Goal: Task Accomplishment & Management: Complete application form

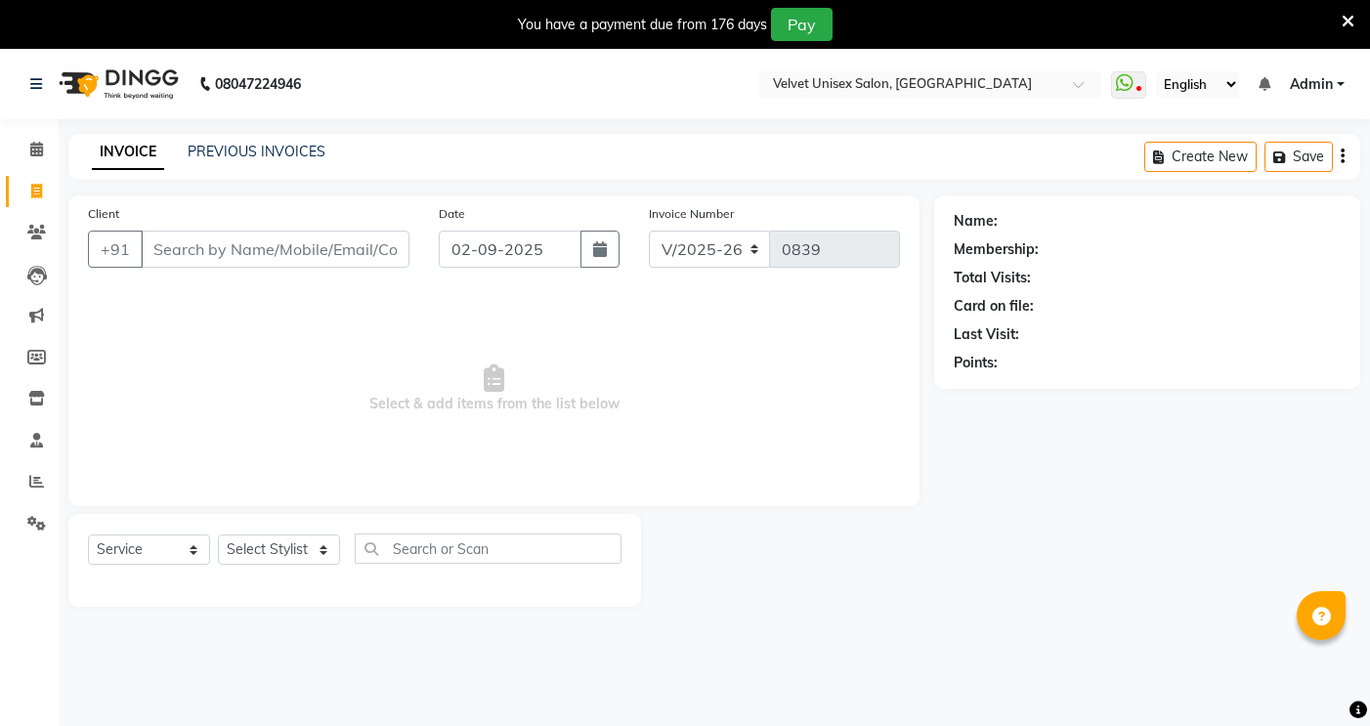
select select "5384"
select select "service"
click at [221, 231] on input "Client" at bounding box center [275, 249] width 269 height 37
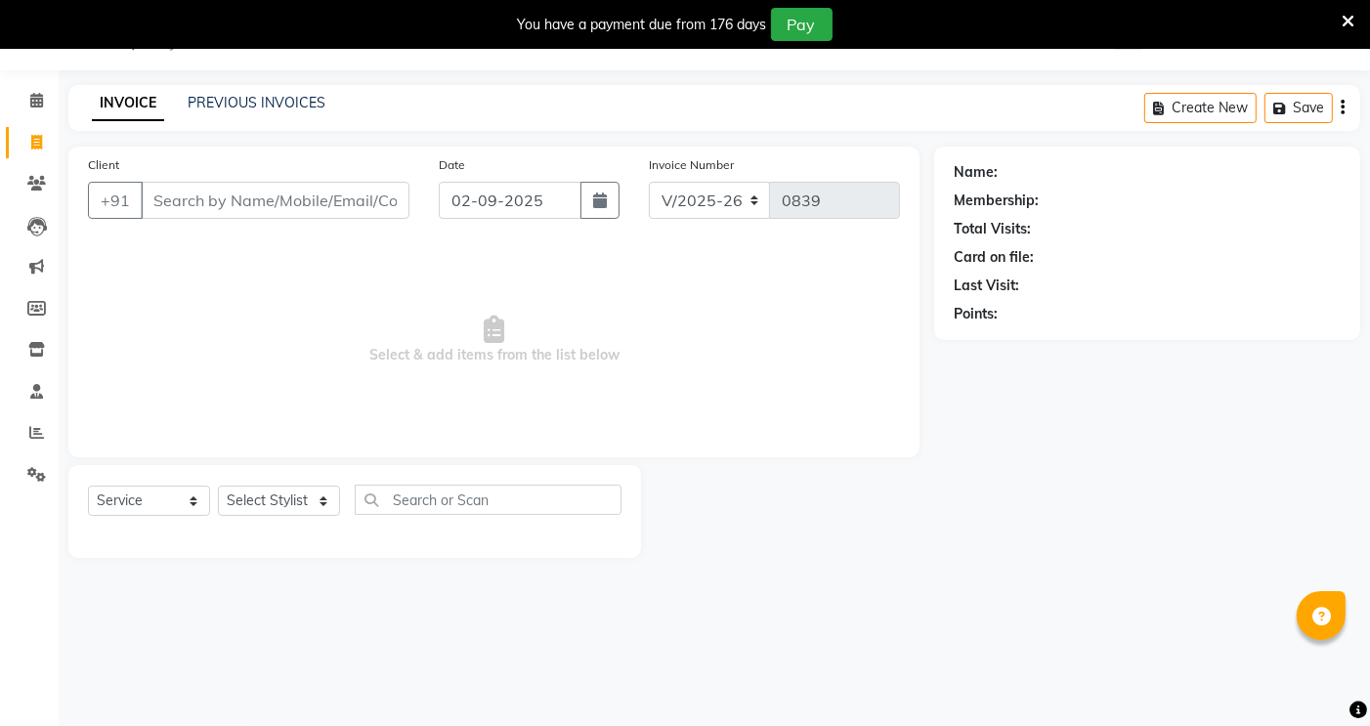
click at [293, 207] on input "Client" at bounding box center [275, 200] width 269 height 37
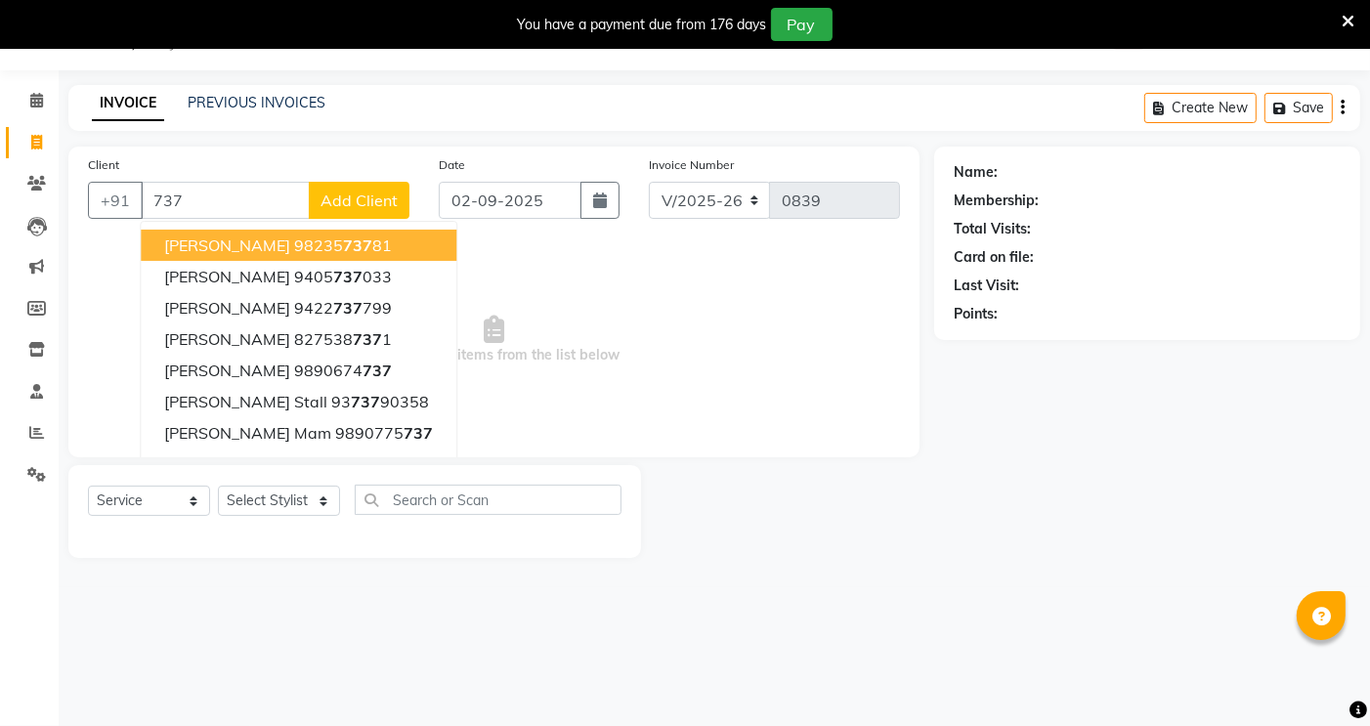
click at [206, 207] on input "737" at bounding box center [225, 200] width 169 height 37
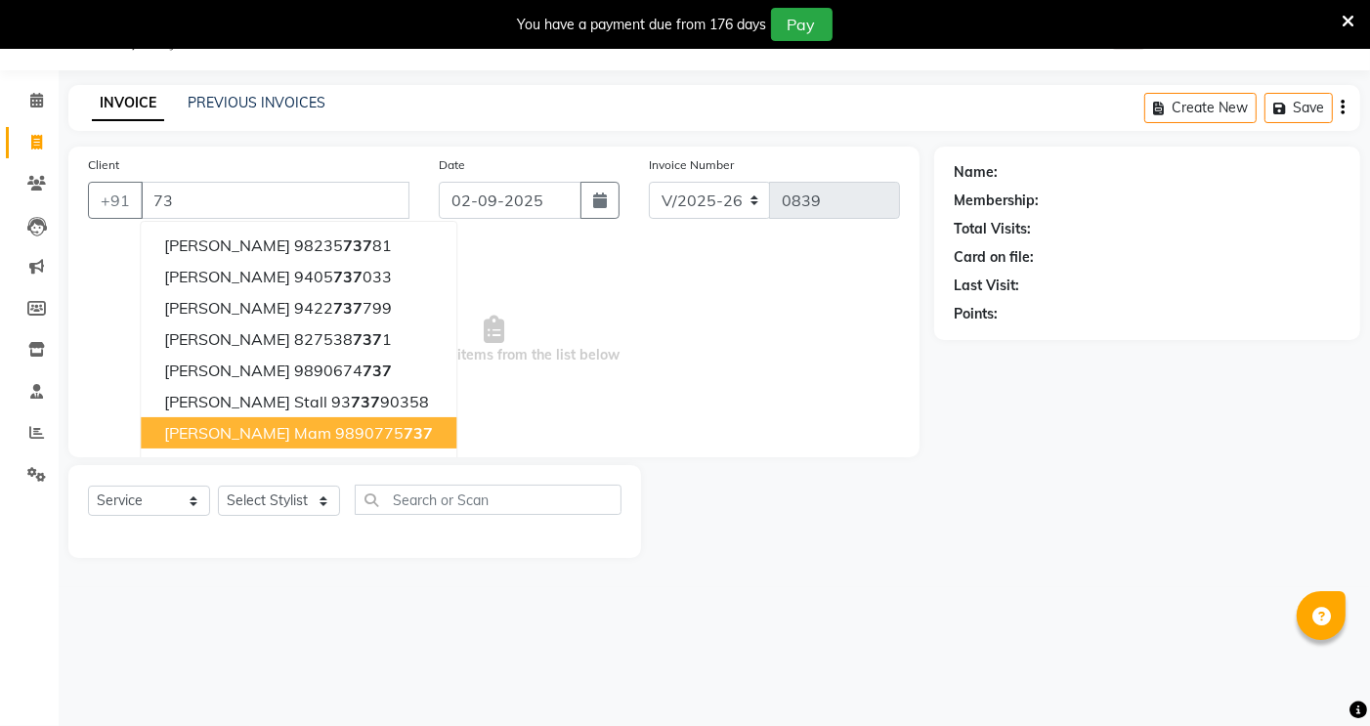
type input "7"
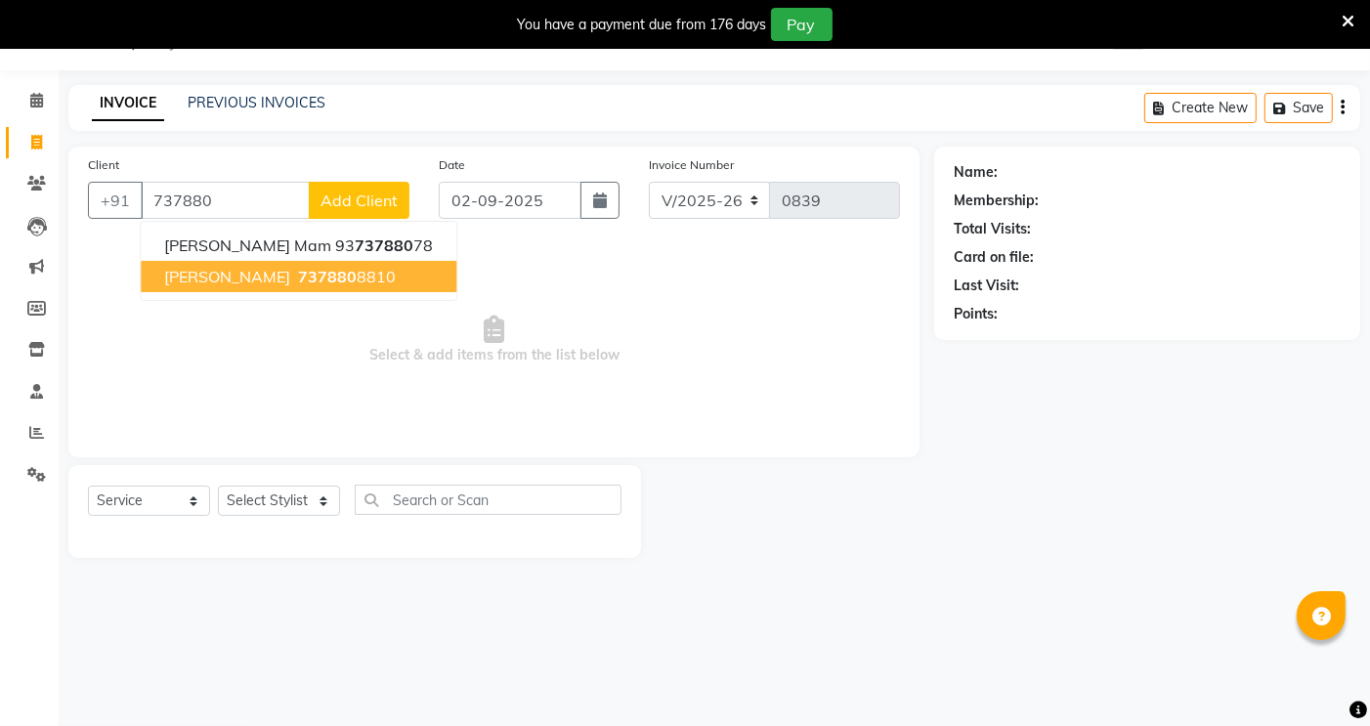
click at [210, 272] on span "[PERSON_NAME]" at bounding box center [227, 277] width 126 height 20
type input "7378808810"
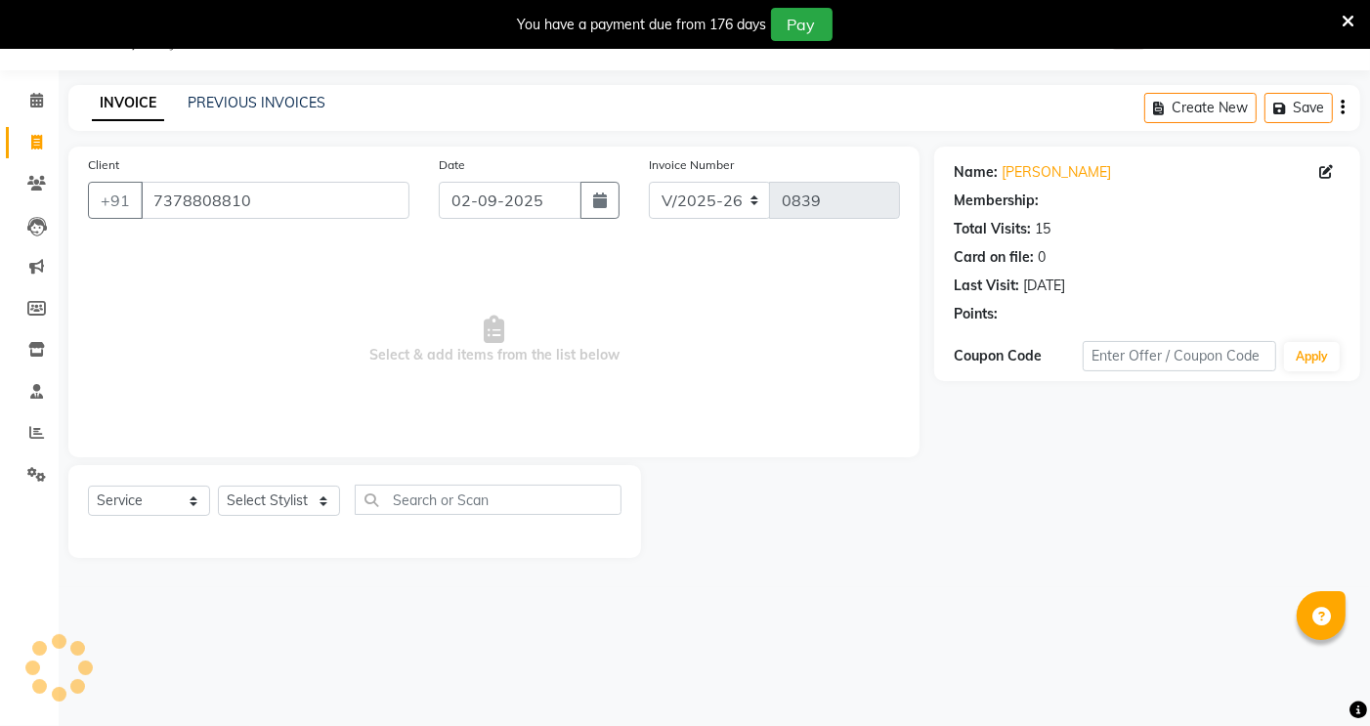
select select "1: Object"
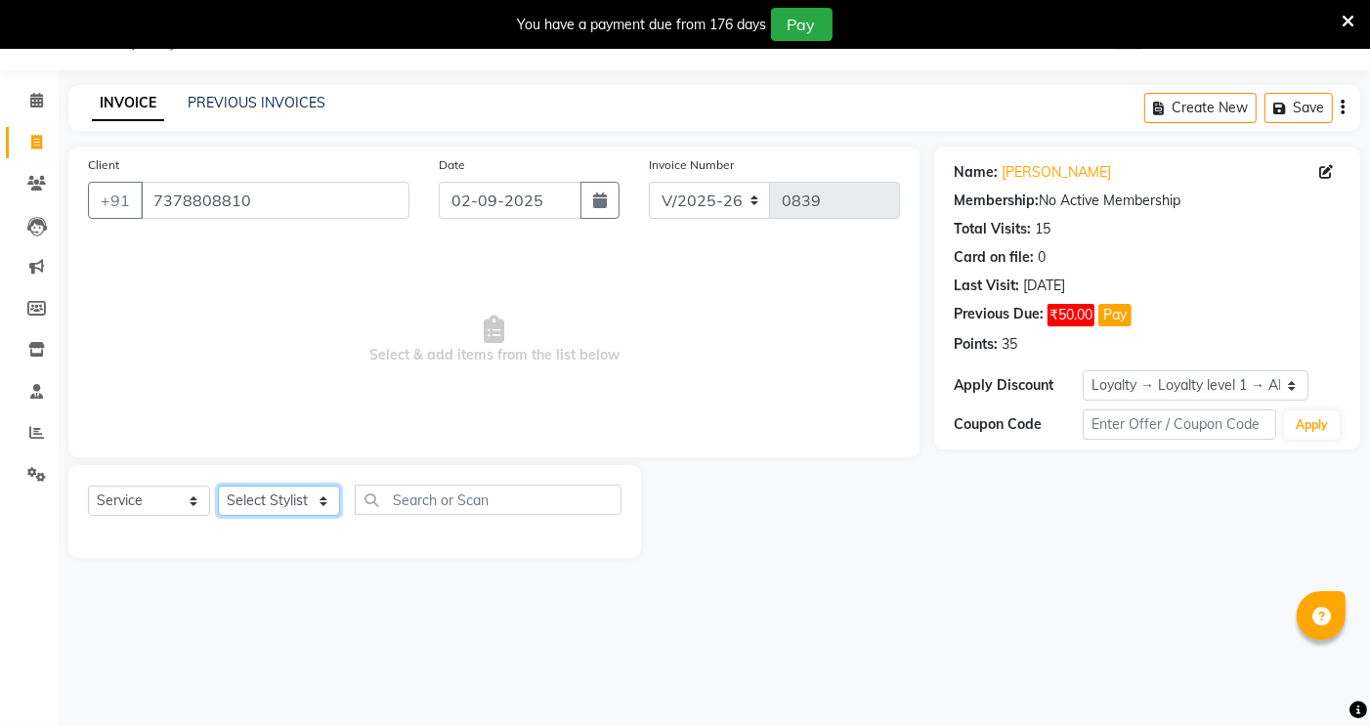
click at [306, 503] on select "Select Stylist [PERSON_NAME] [PERSON_NAME] [PERSON_NAME] sagar nadrekar [PERSON…" at bounding box center [279, 501] width 122 height 30
select select "90584"
click at [218, 487] on select "Select Stylist [PERSON_NAME] [PERSON_NAME] [PERSON_NAME] sagar nadrekar [PERSON…" at bounding box center [279, 501] width 122 height 30
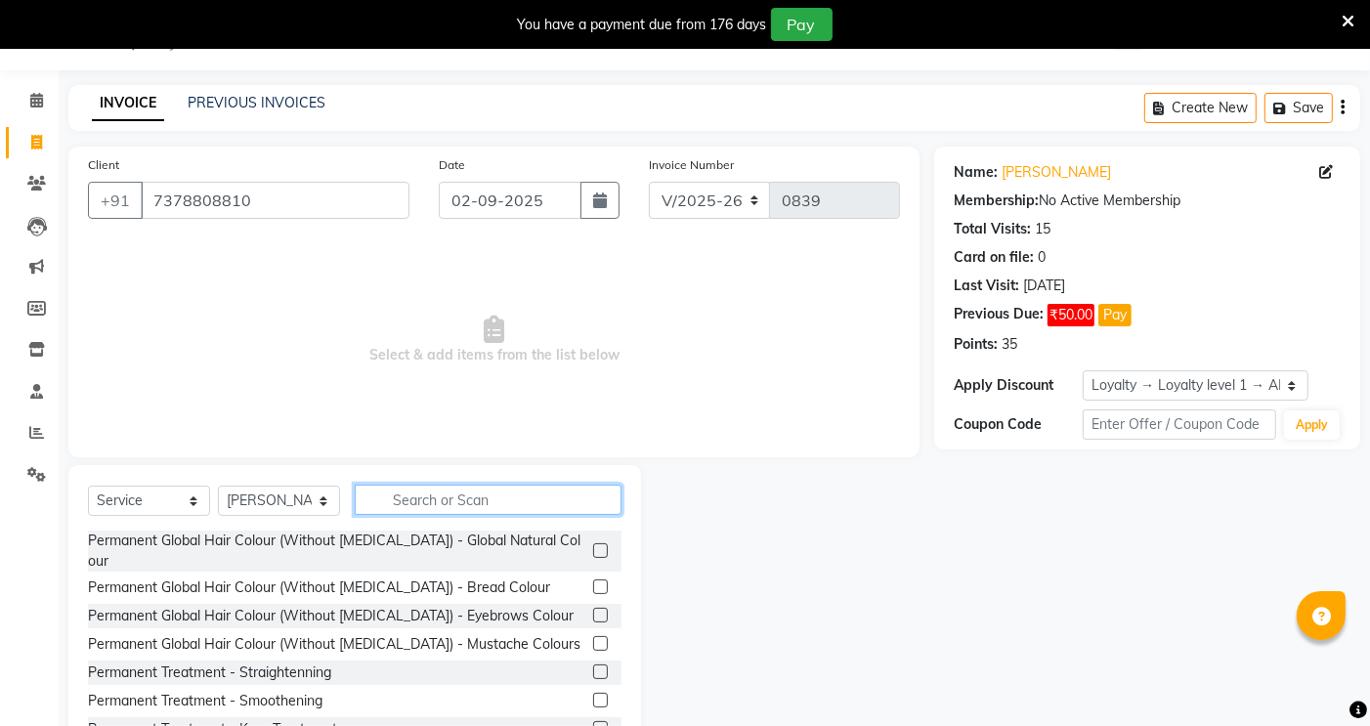
click at [404, 486] on input "text" at bounding box center [488, 500] width 267 height 30
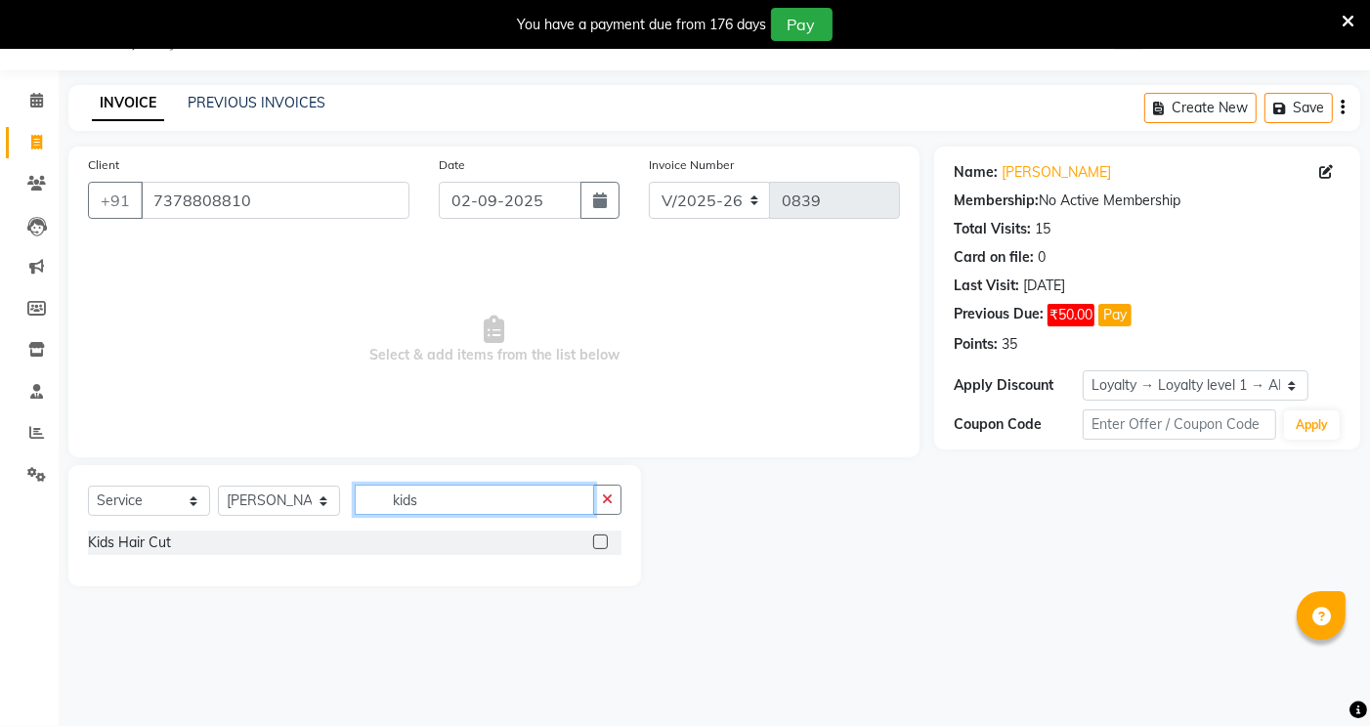
type input "kids"
click at [602, 538] on label at bounding box center [600, 541] width 15 height 15
click at [602, 538] on input "checkbox" at bounding box center [599, 542] width 13 height 13
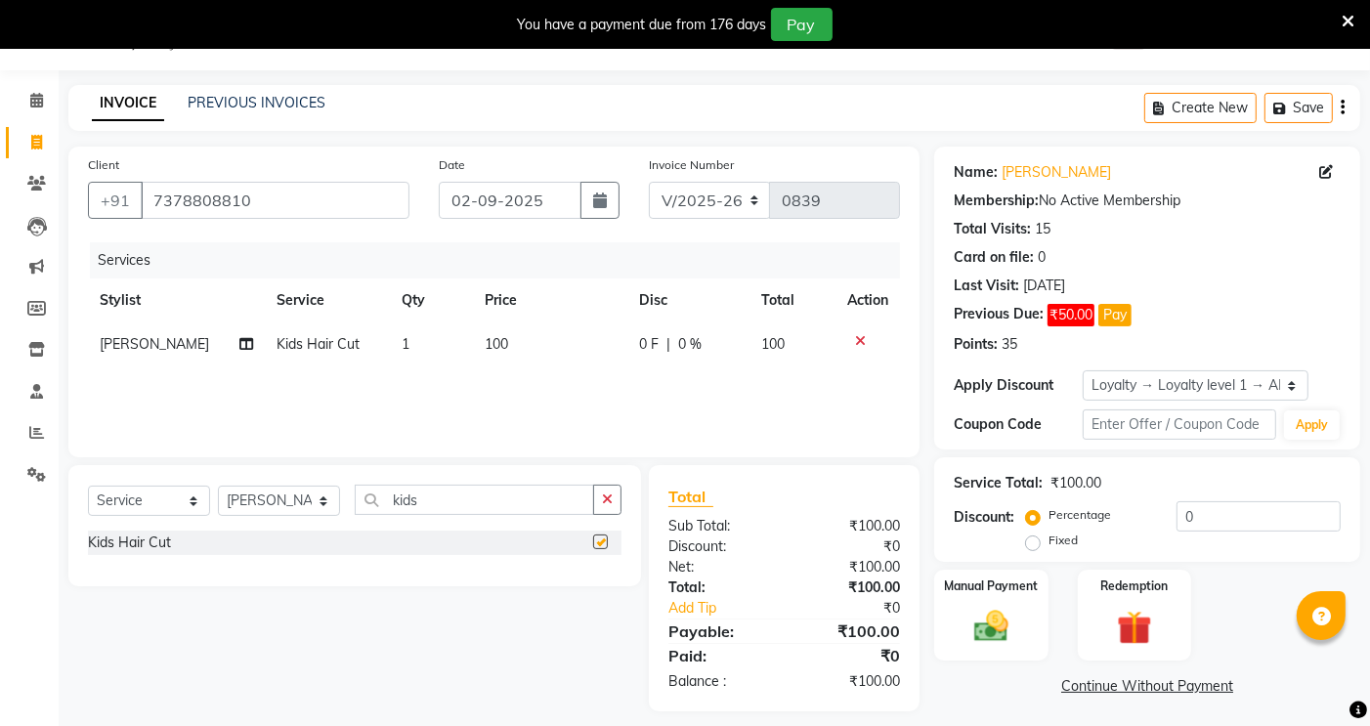
checkbox input "false"
click at [509, 337] on td "100" at bounding box center [550, 344] width 154 height 44
select select "90584"
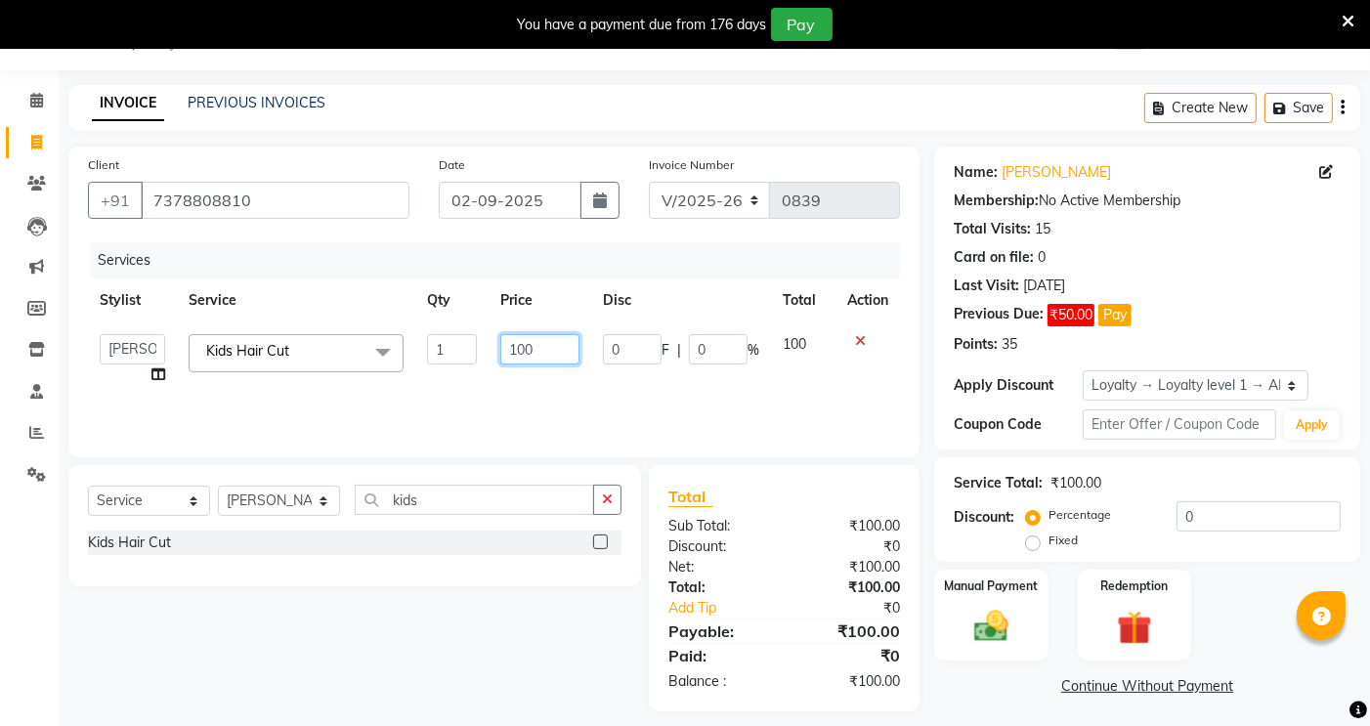
click at [531, 345] on input "100" at bounding box center [540, 349] width 80 height 30
type input "150"
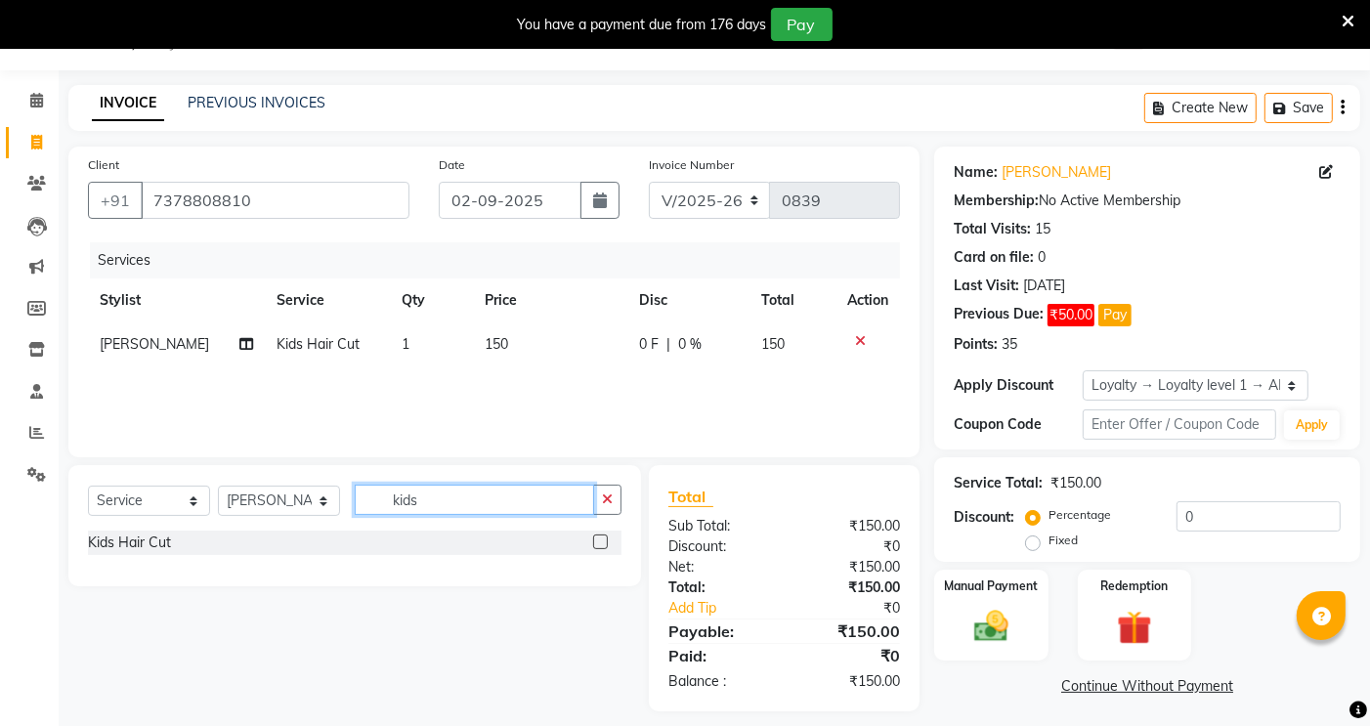
click at [447, 496] on input "kids" at bounding box center [474, 500] width 239 height 30
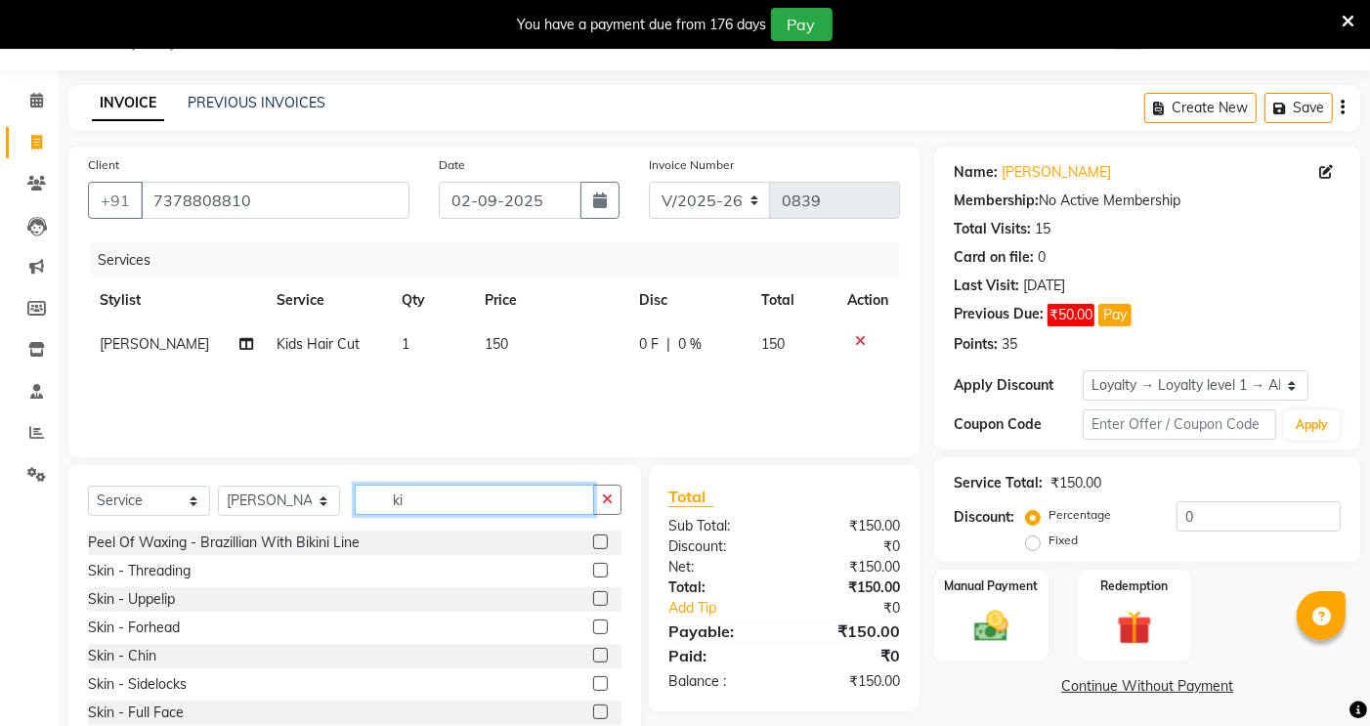
type input "k"
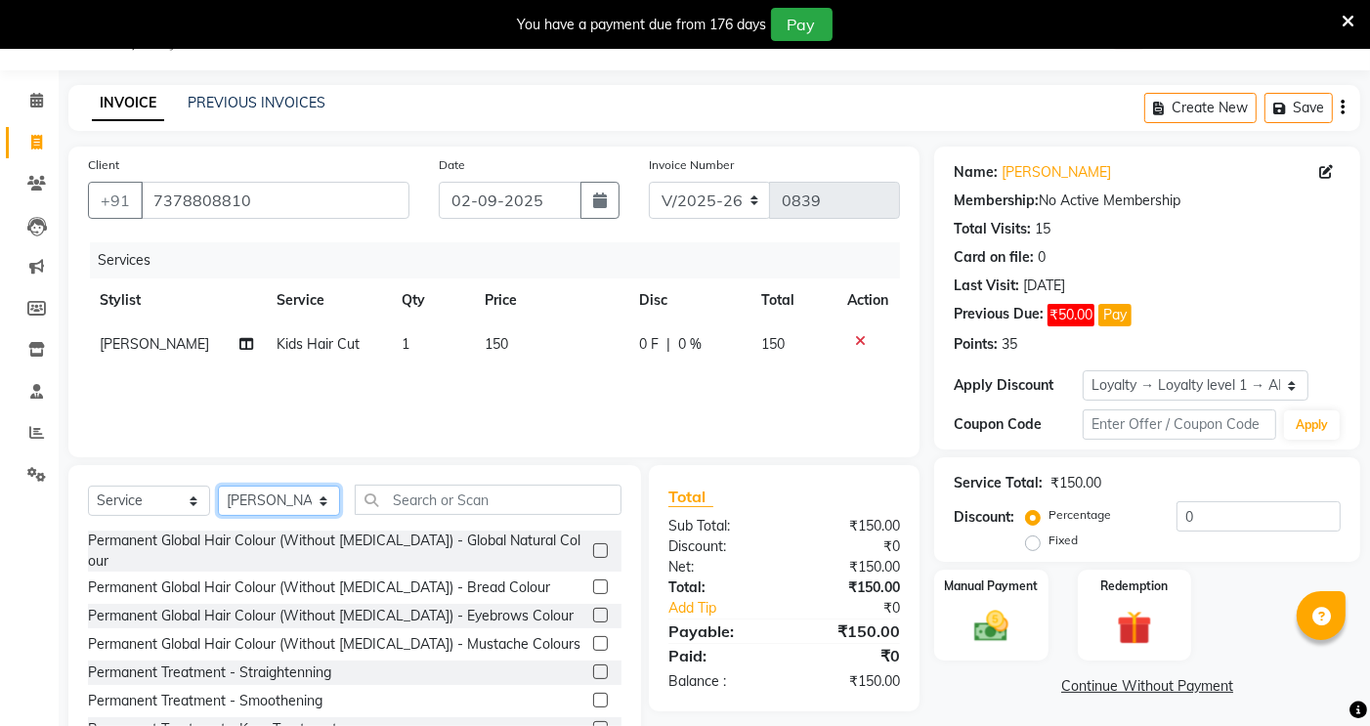
click at [317, 503] on select "Select Stylist [PERSON_NAME] [PERSON_NAME] [PERSON_NAME] sagar nadrekar [PERSON…" at bounding box center [279, 501] width 122 height 30
select select "89452"
click at [218, 487] on select "Select Stylist [PERSON_NAME] [PERSON_NAME] [PERSON_NAME] sagar nadrekar [PERSON…" at bounding box center [279, 501] width 122 height 30
click at [433, 502] on input "text" at bounding box center [488, 500] width 267 height 30
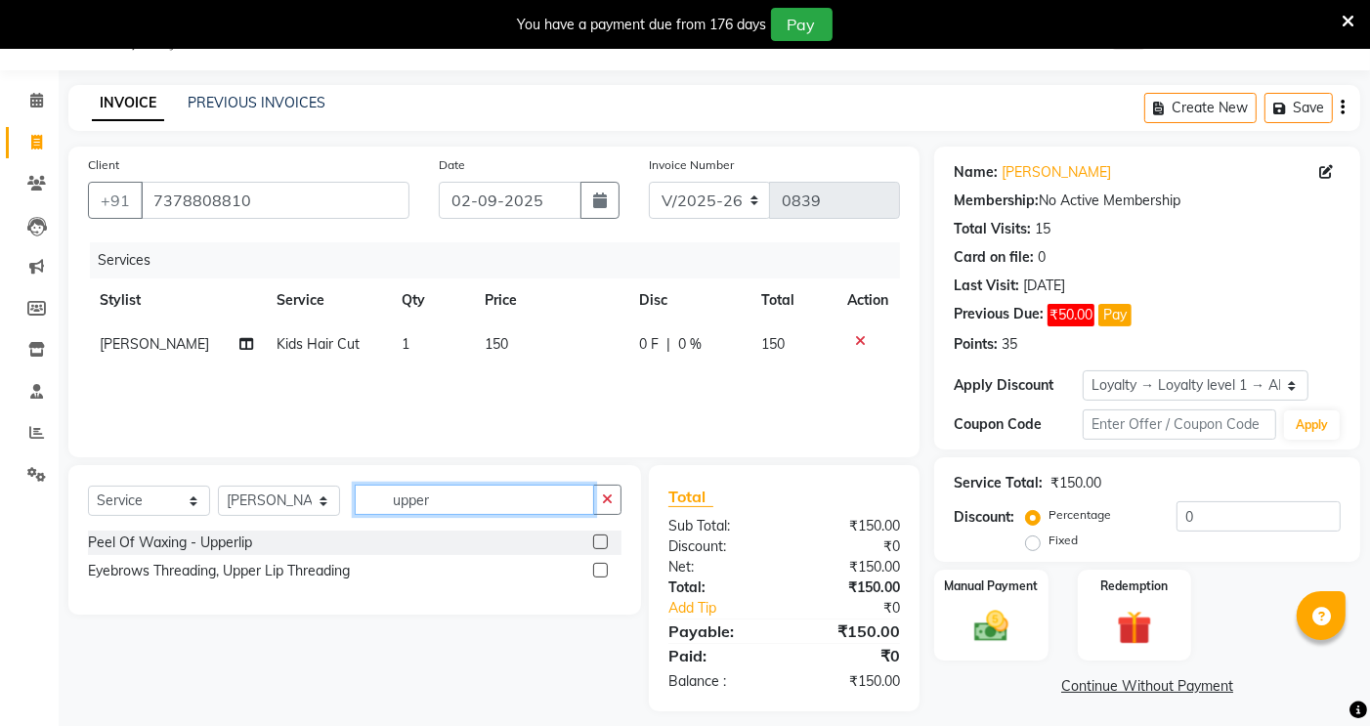
type input "upper"
click at [600, 569] on label at bounding box center [600, 570] width 15 height 15
click at [600, 569] on input "checkbox" at bounding box center [599, 571] width 13 height 13
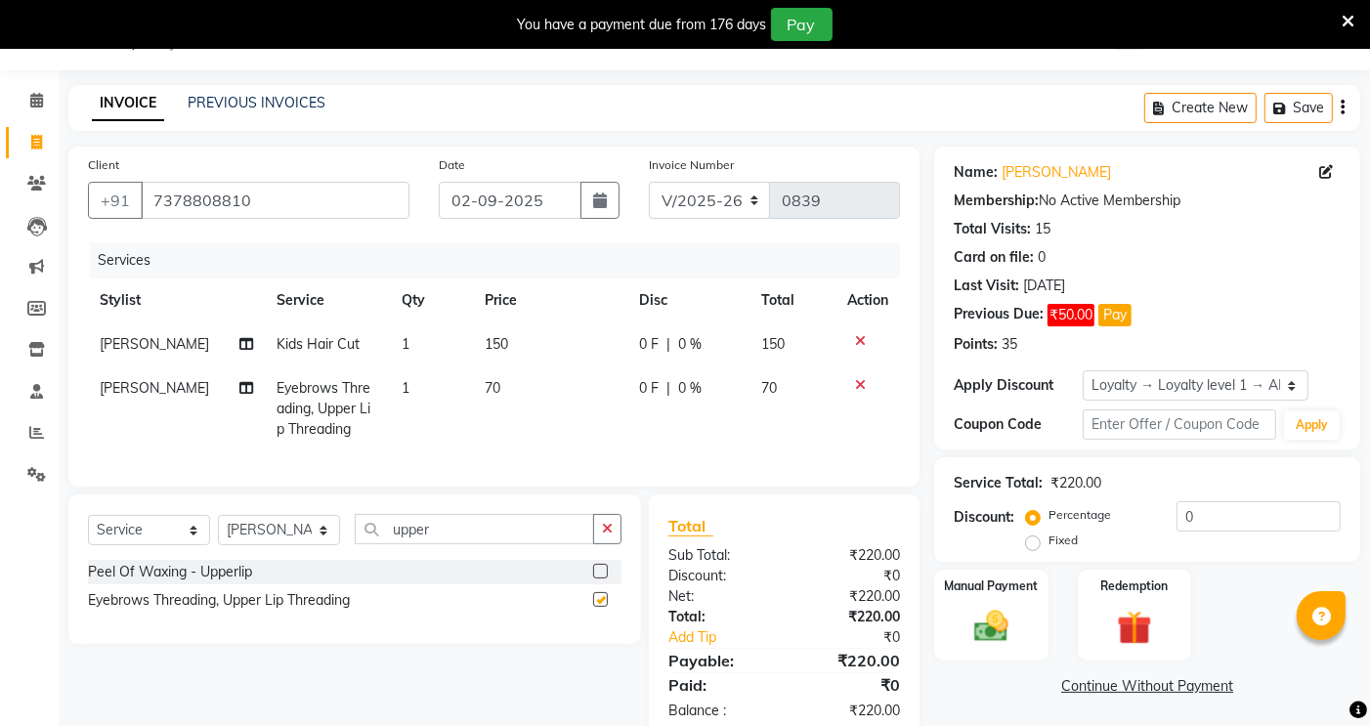
checkbox input "false"
click at [485, 386] on span "70" at bounding box center [493, 388] width 16 height 18
select select "89452"
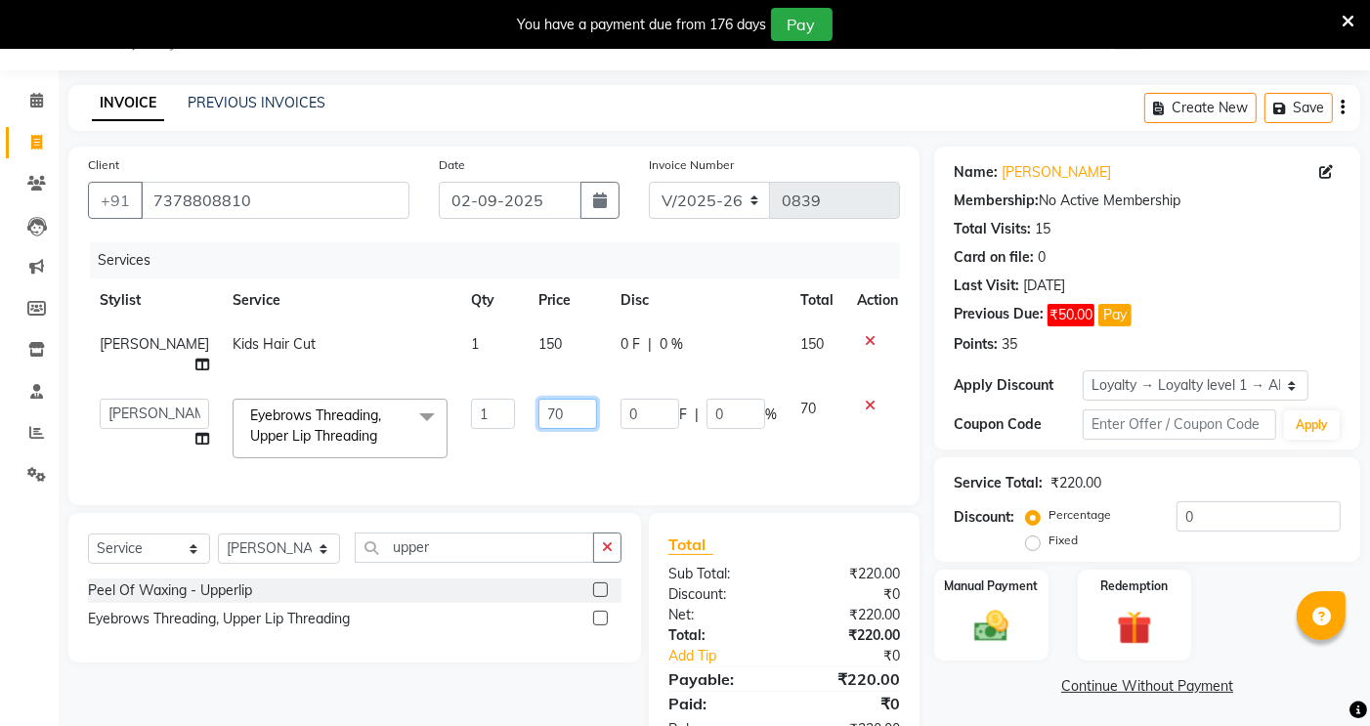
click at [538, 410] on input "70" at bounding box center [567, 414] width 59 height 30
type input "50"
click at [555, 481] on div "Services Stylist Service Qty Price Disc Total Action [PERSON_NAME] Kids Hair Cu…" at bounding box center [494, 363] width 812 height 243
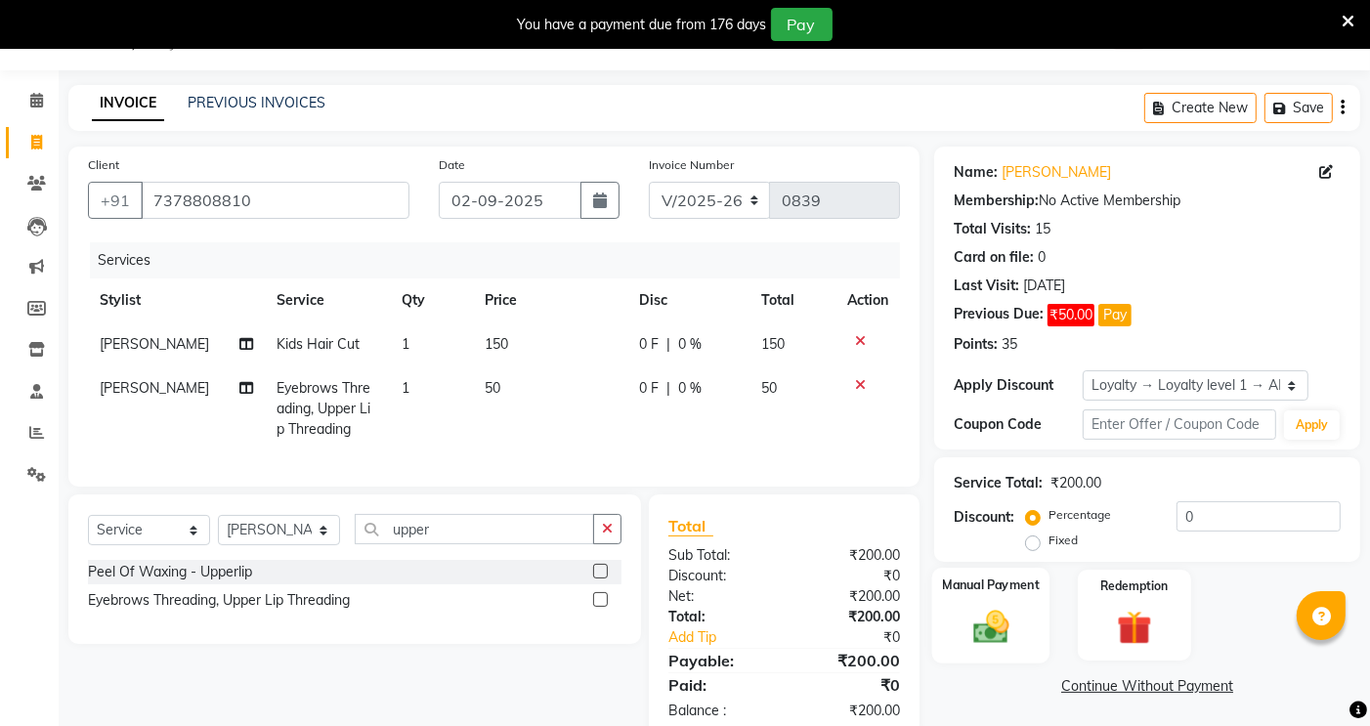
click at [1000, 616] on img at bounding box center [991, 626] width 59 height 41
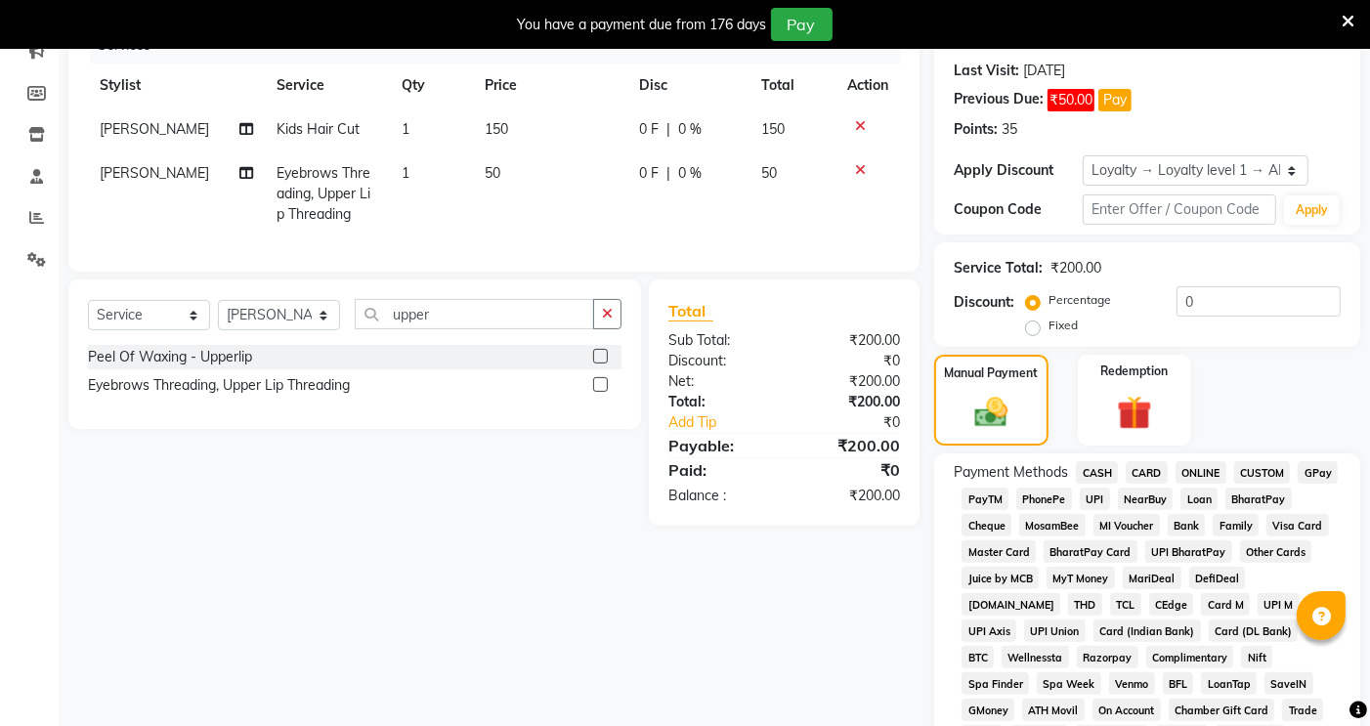
scroll to position [266, 0]
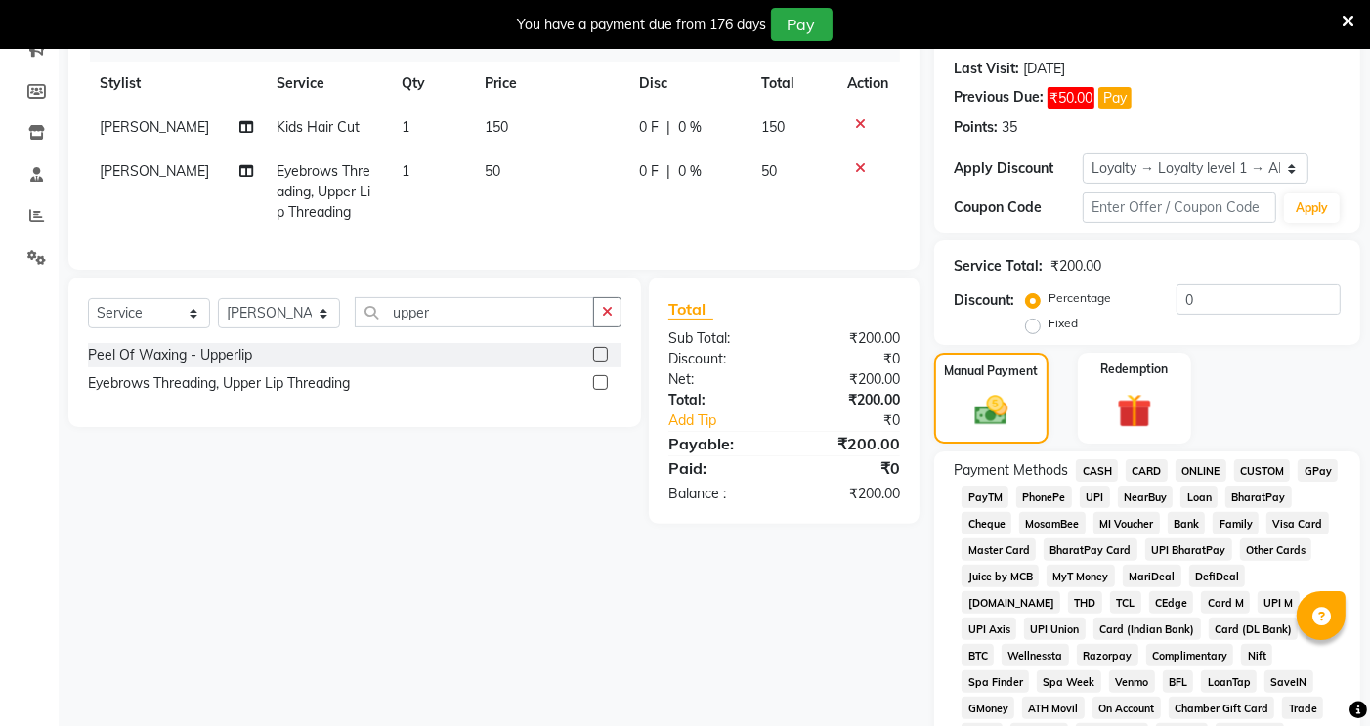
click at [1198, 470] on span "ONLINE" at bounding box center [1200, 470] width 51 height 22
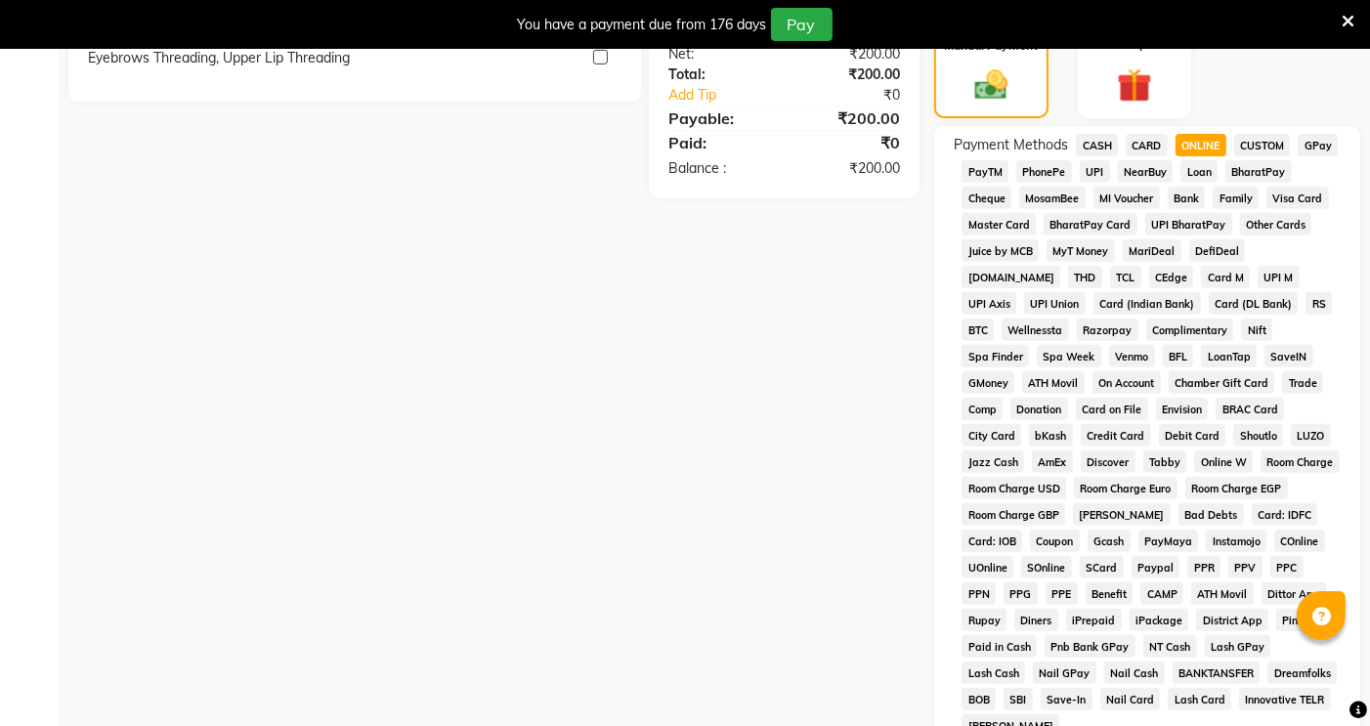
scroll to position [840, 0]
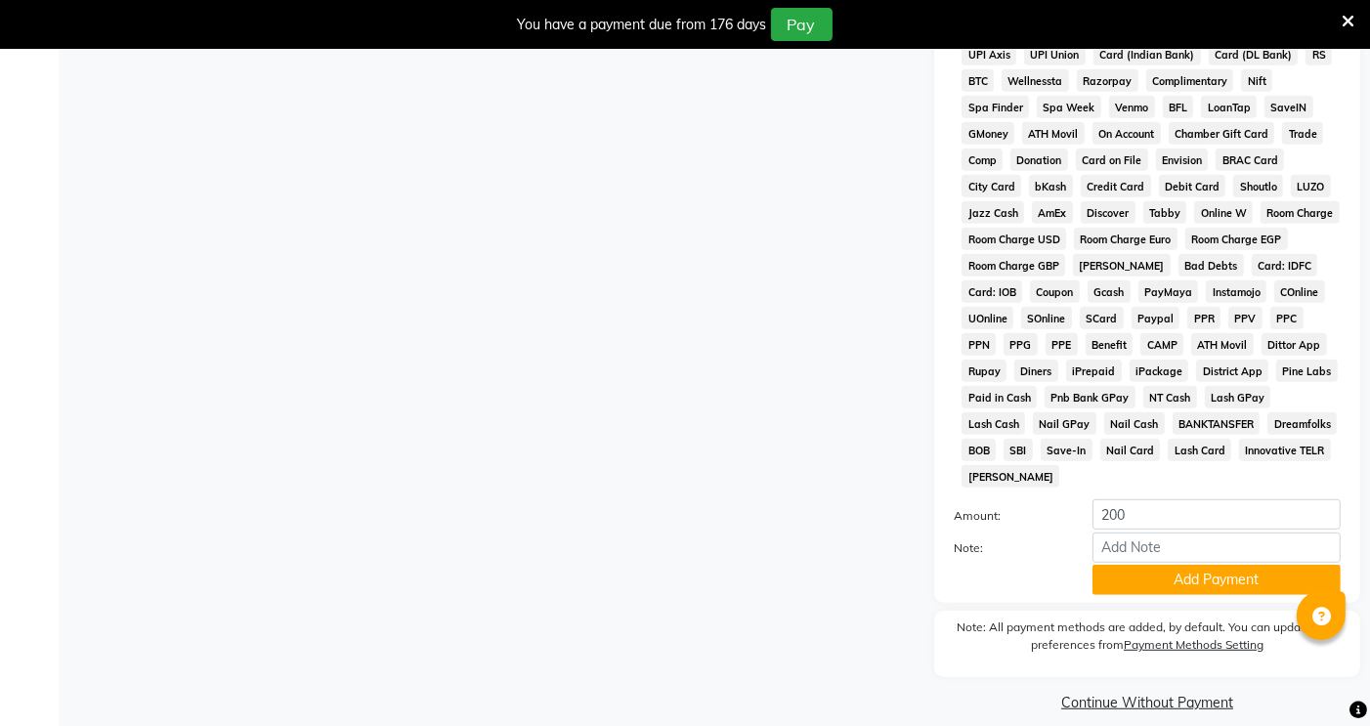
click at [1166, 565] on button "Add Payment" at bounding box center [1216, 580] width 248 height 30
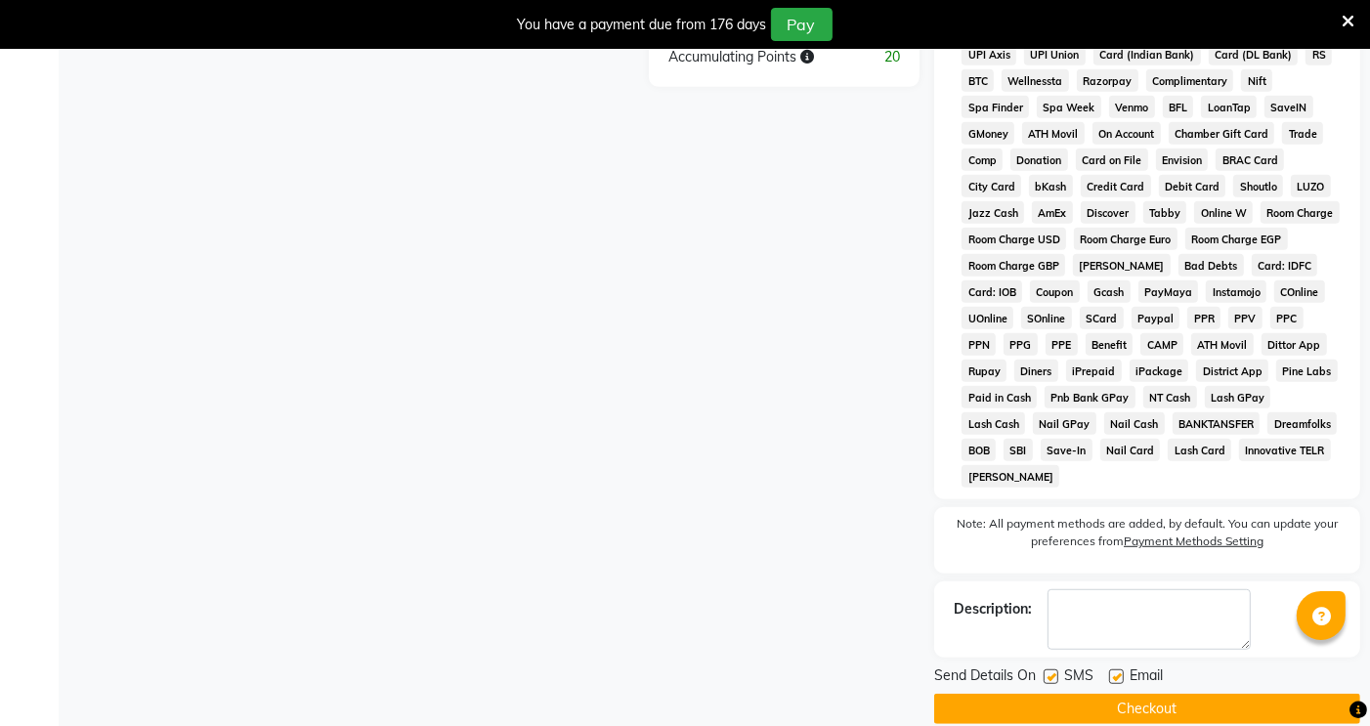
scroll to position [846, 0]
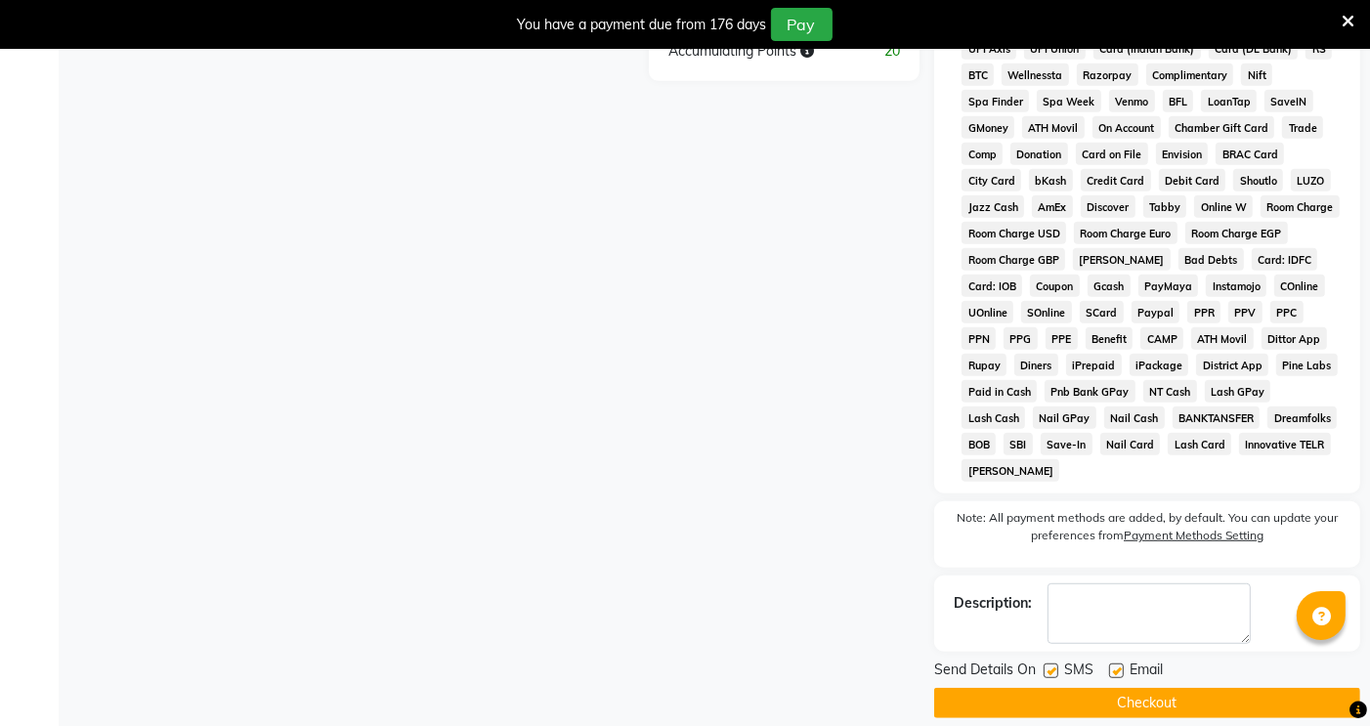
click at [1159, 688] on button "Checkout" at bounding box center [1147, 703] width 426 height 30
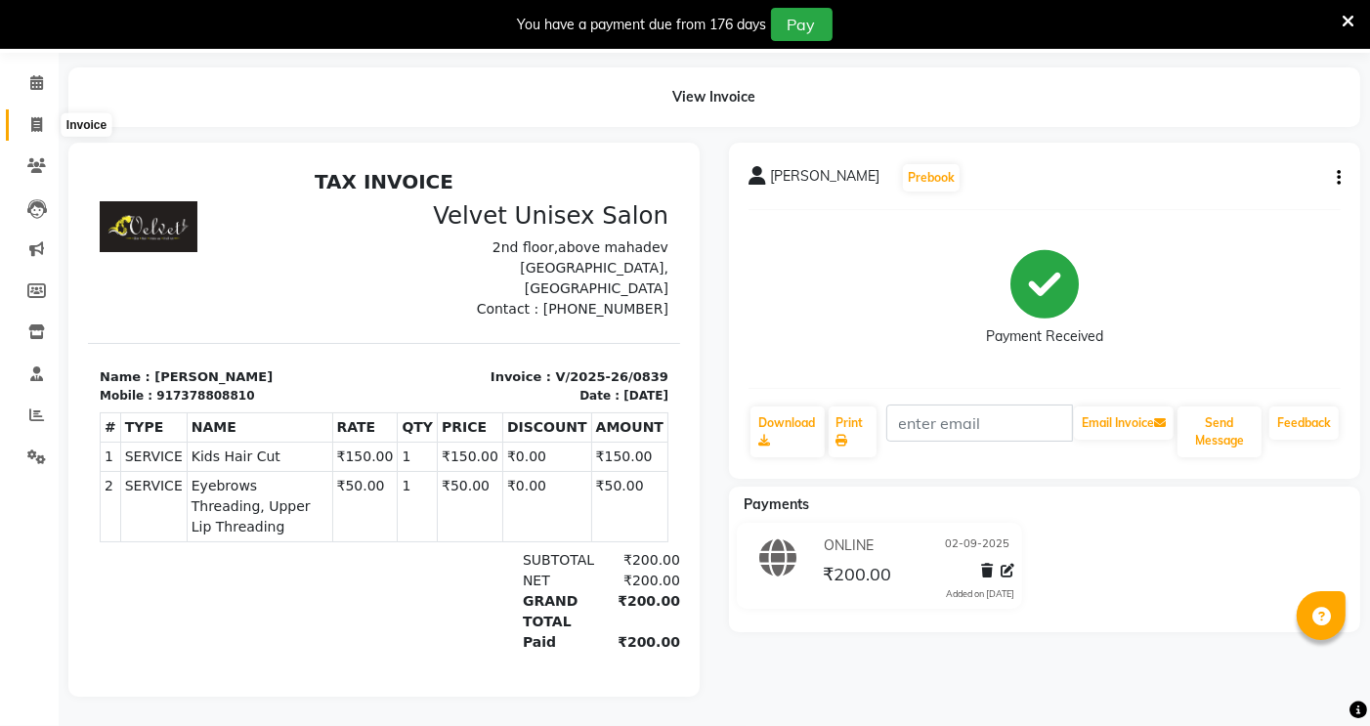
click at [33, 117] on icon at bounding box center [36, 124] width 11 height 15
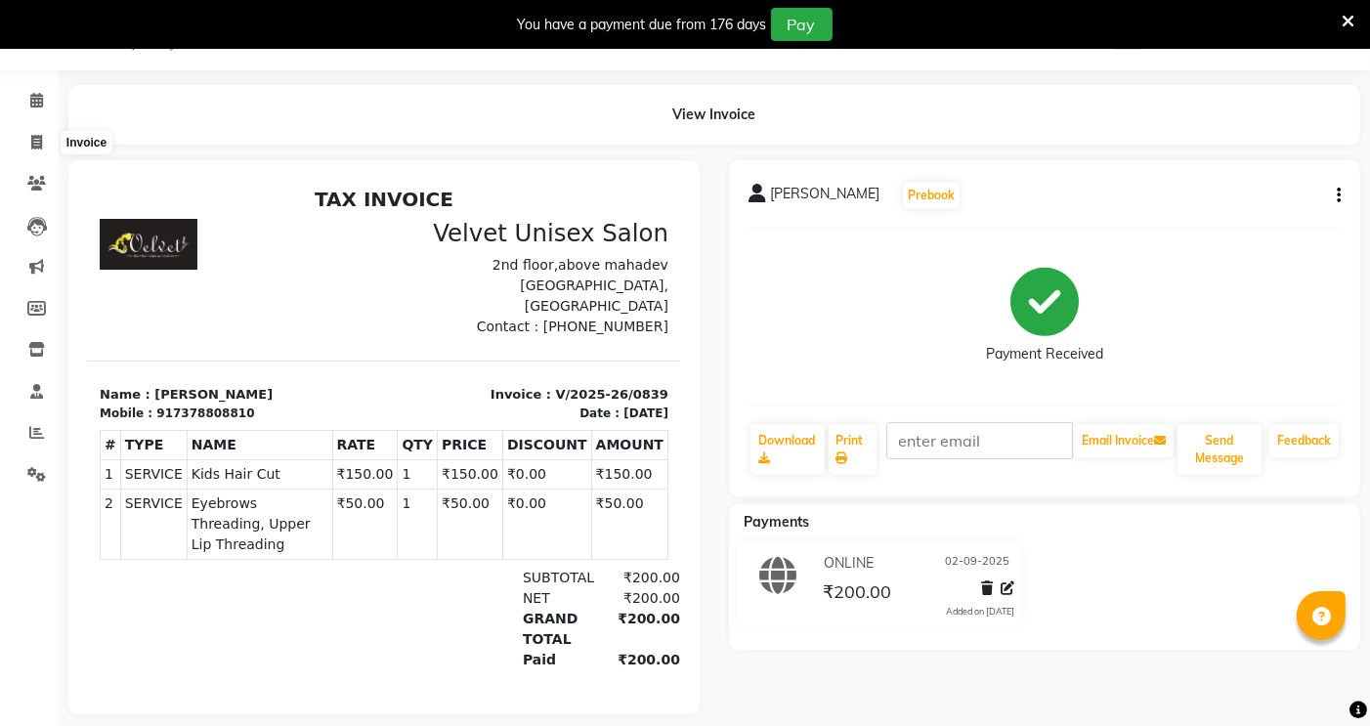
select select "service"
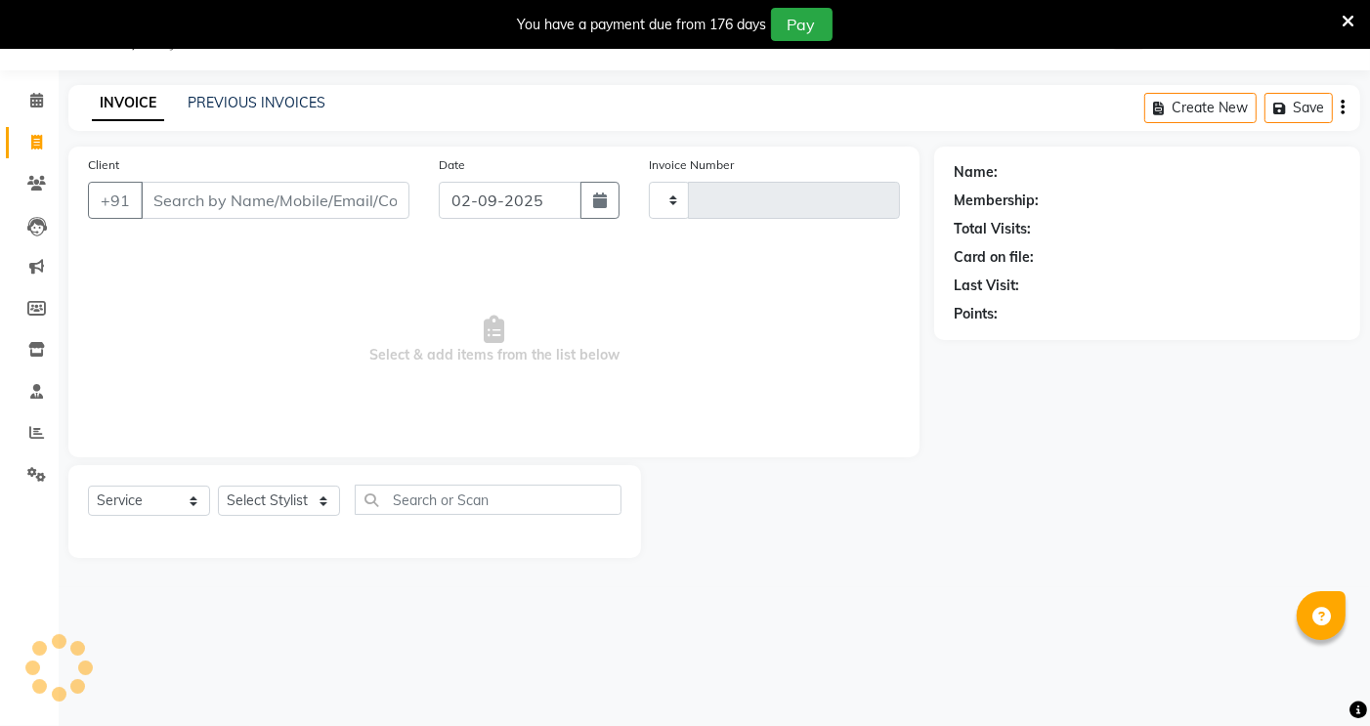
type input "0840"
select select "5384"
drag, startPoint x: 319, startPoint y: 200, endPoint x: 823, endPoint y: 288, distance: 511.8
click at [319, 200] on input "Client" at bounding box center [275, 200] width 269 height 37
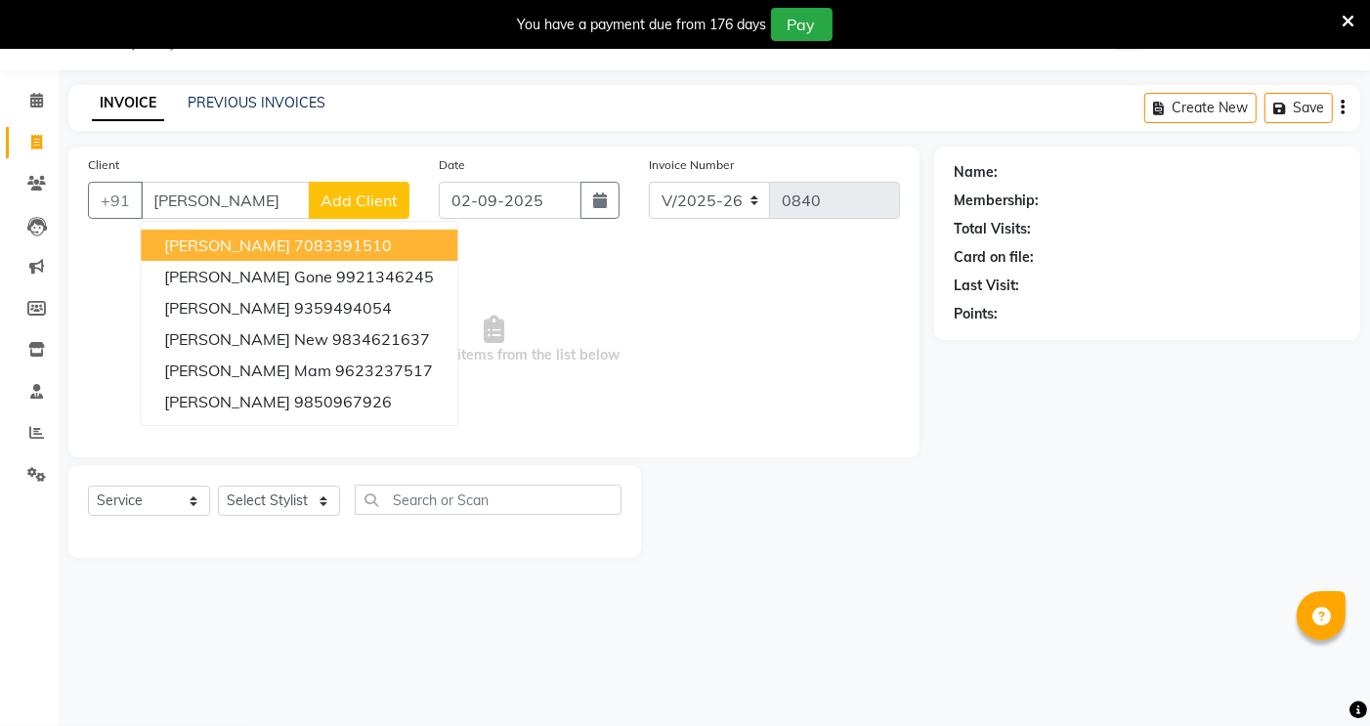
click at [244, 241] on span "[PERSON_NAME]" at bounding box center [227, 245] width 126 height 20
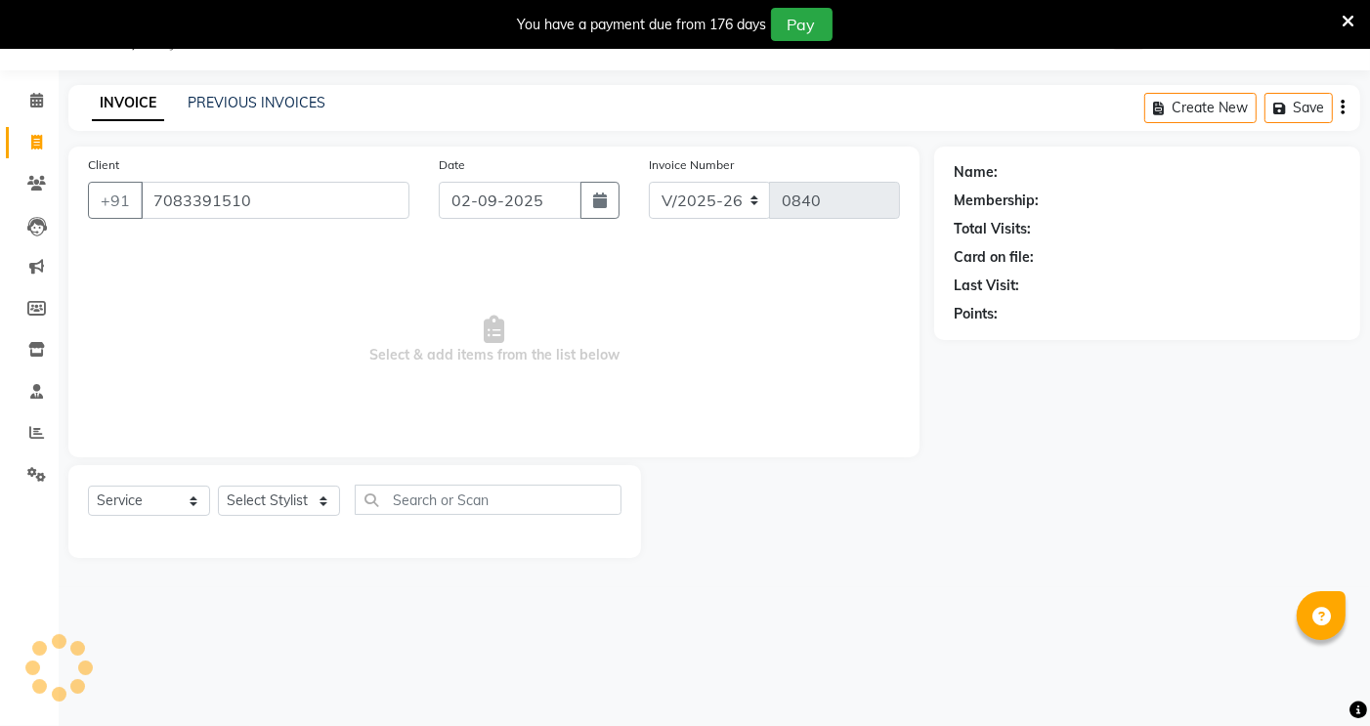
type input "7083391510"
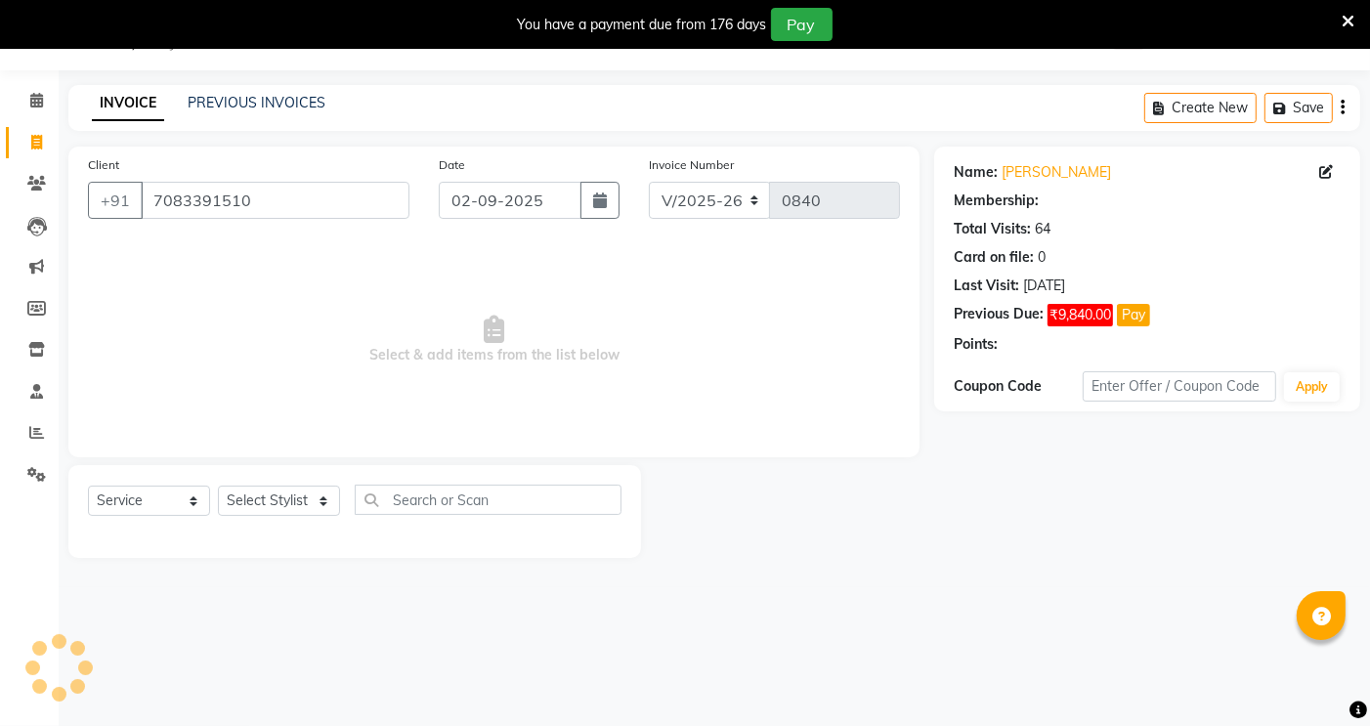
select select "1: Object"
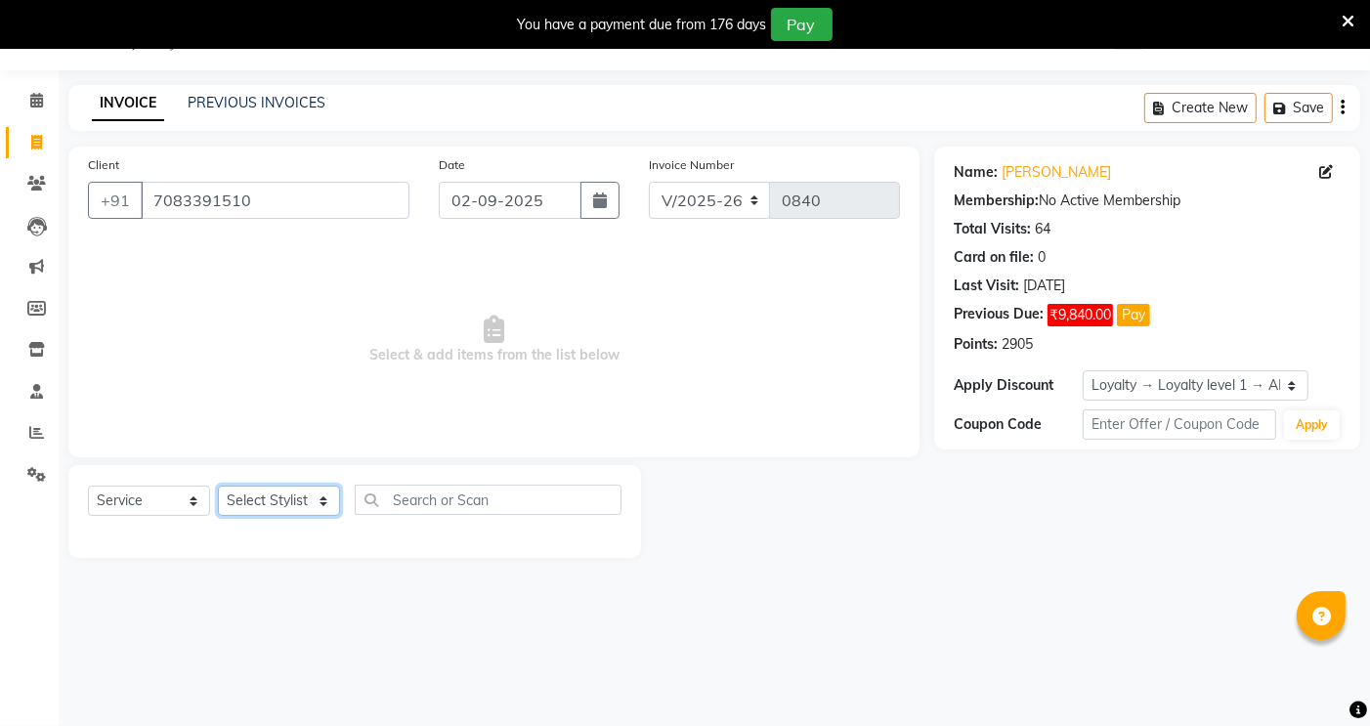
click at [262, 491] on select "Select Stylist [PERSON_NAME] [PERSON_NAME] [PERSON_NAME] sagar nadrekar [PERSON…" at bounding box center [279, 501] width 122 height 30
click at [218, 487] on select "Select Stylist [PERSON_NAME] [PERSON_NAME] [PERSON_NAME] sagar nadrekar [PERSON…" at bounding box center [279, 501] width 122 height 30
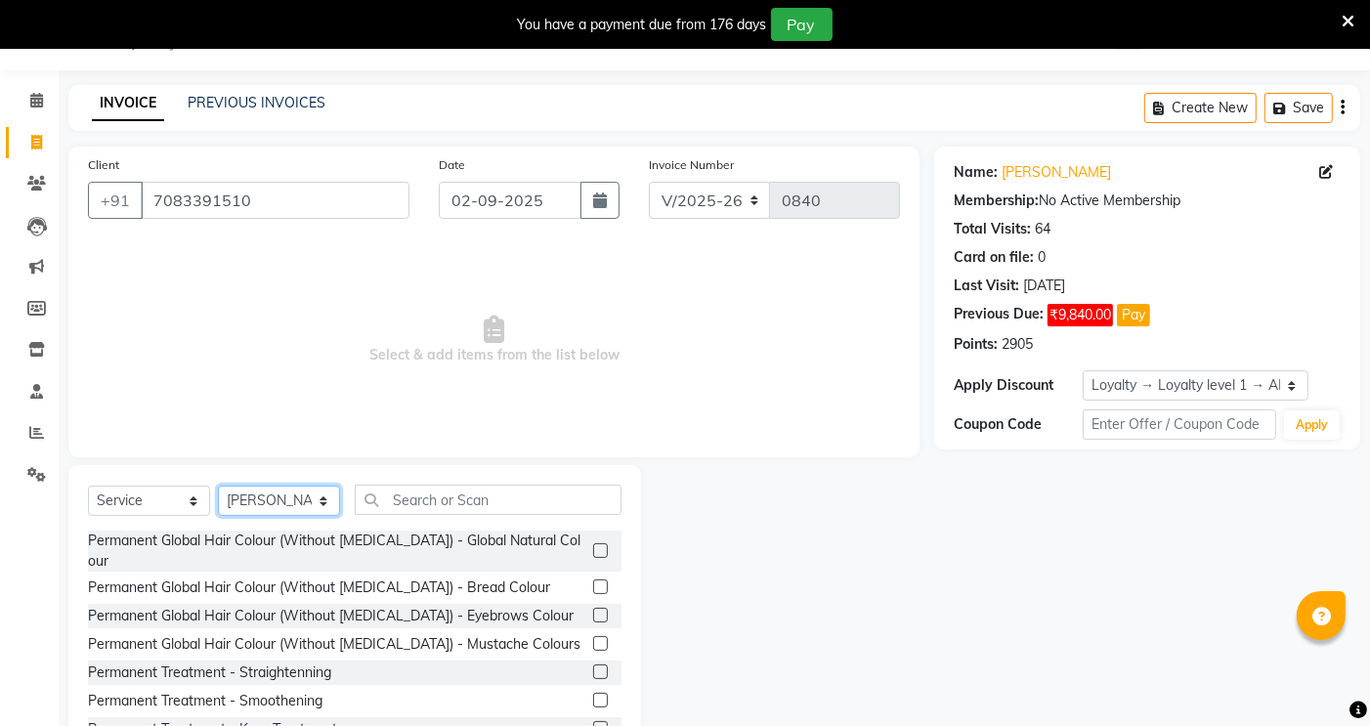
click at [272, 499] on select "Select Stylist [PERSON_NAME] [PERSON_NAME] [PERSON_NAME] sagar nadrekar [PERSON…" at bounding box center [279, 501] width 122 height 30
select select "89452"
click at [218, 487] on select "Select Stylist [PERSON_NAME] [PERSON_NAME] [PERSON_NAME] sagar nadrekar [PERSON…" at bounding box center [279, 501] width 122 height 30
click at [421, 485] on input "text" at bounding box center [488, 500] width 267 height 30
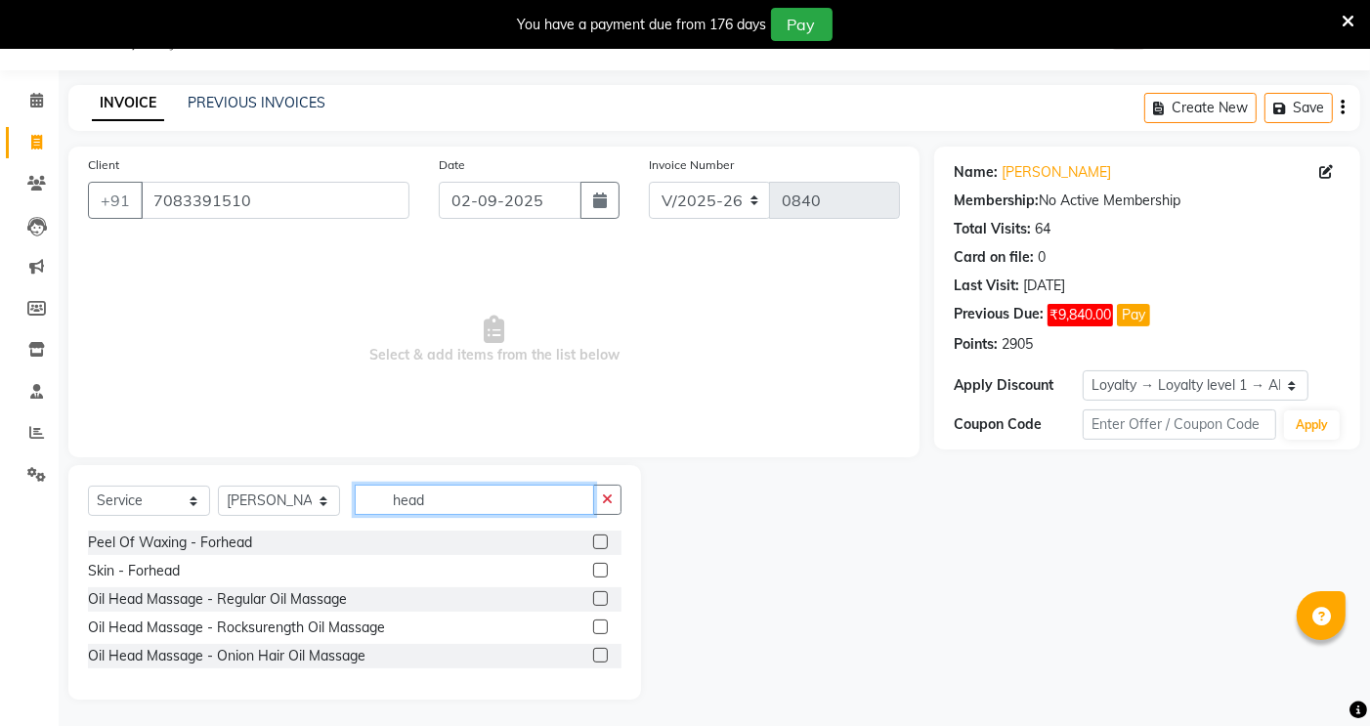
type input "head"
click at [611, 594] on div at bounding box center [607, 599] width 28 height 24
click at [597, 599] on label at bounding box center [600, 598] width 15 height 15
click at [597, 599] on input "checkbox" at bounding box center [599, 599] width 13 height 13
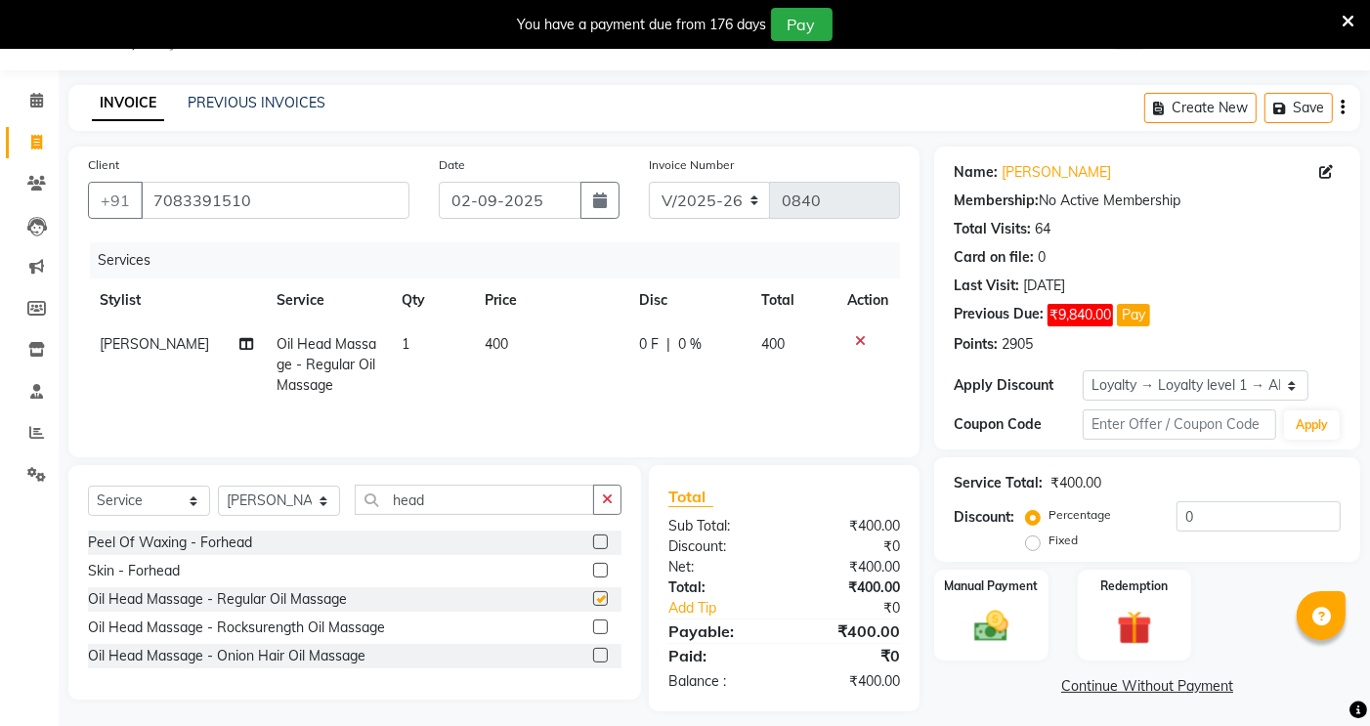
checkbox input "false"
click at [450, 508] on input "head" at bounding box center [474, 500] width 239 height 30
type input "h"
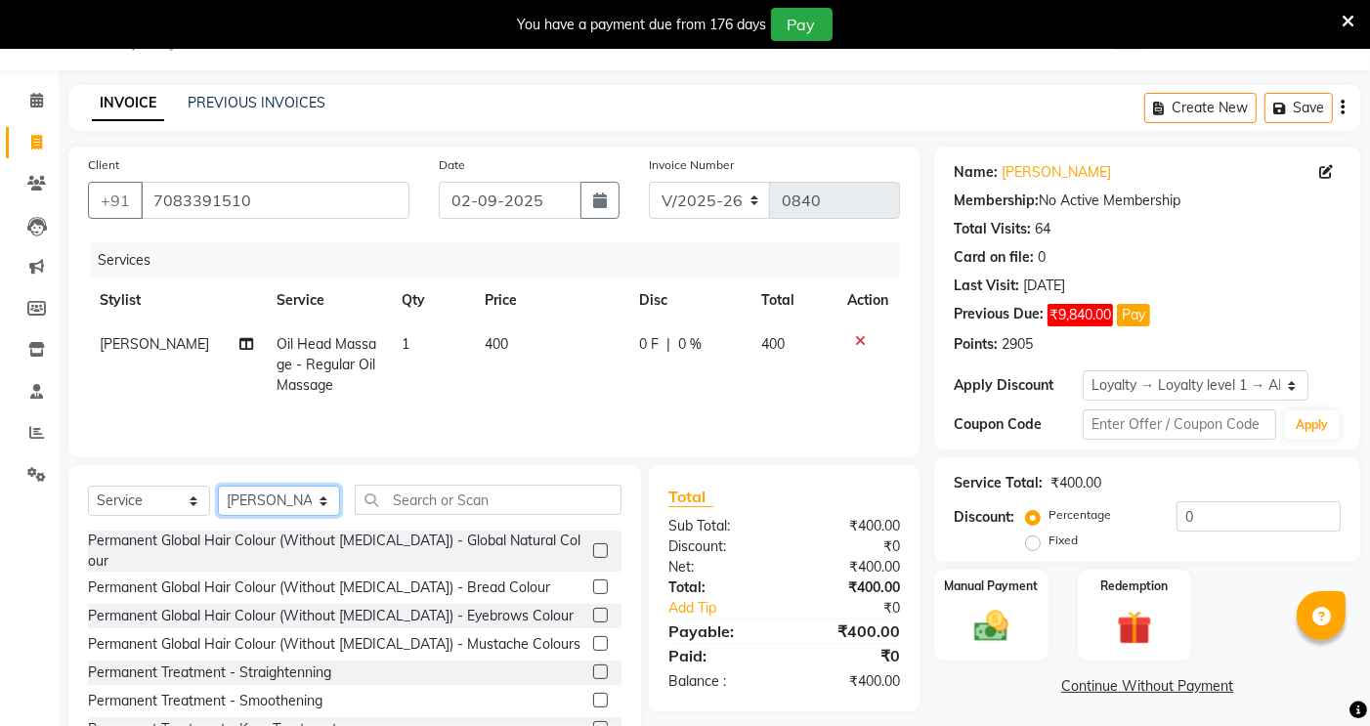
click at [303, 490] on select "Select Stylist [PERSON_NAME] [PERSON_NAME] [PERSON_NAME] sagar nadrekar [PERSON…" at bounding box center [279, 501] width 122 height 30
select select "71087"
click at [218, 488] on select "Select Stylist [PERSON_NAME] [PERSON_NAME] [PERSON_NAME] sagar nadrekar [PERSON…" at bounding box center [279, 501] width 122 height 30
click at [434, 504] on input "text" at bounding box center [488, 500] width 267 height 30
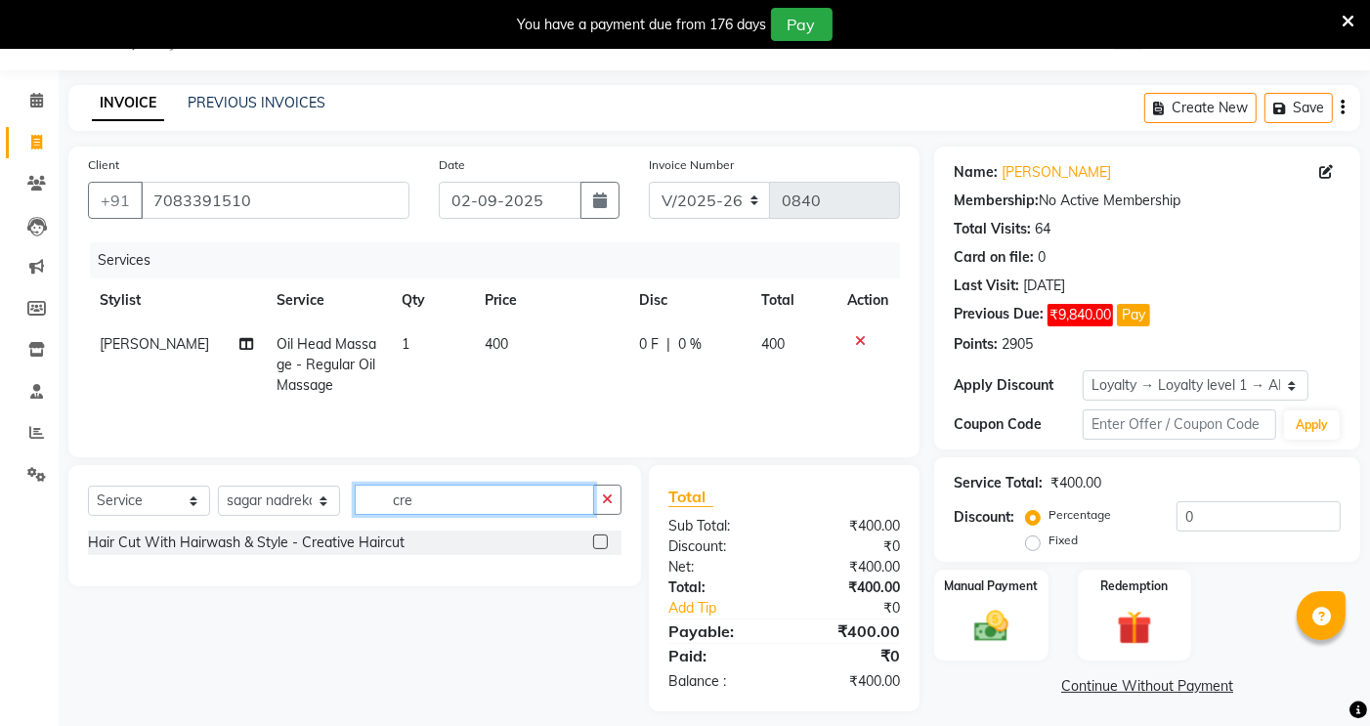
type input "cre"
click at [597, 545] on label at bounding box center [600, 541] width 15 height 15
click at [597, 545] on input "checkbox" at bounding box center [599, 542] width 13 height 13
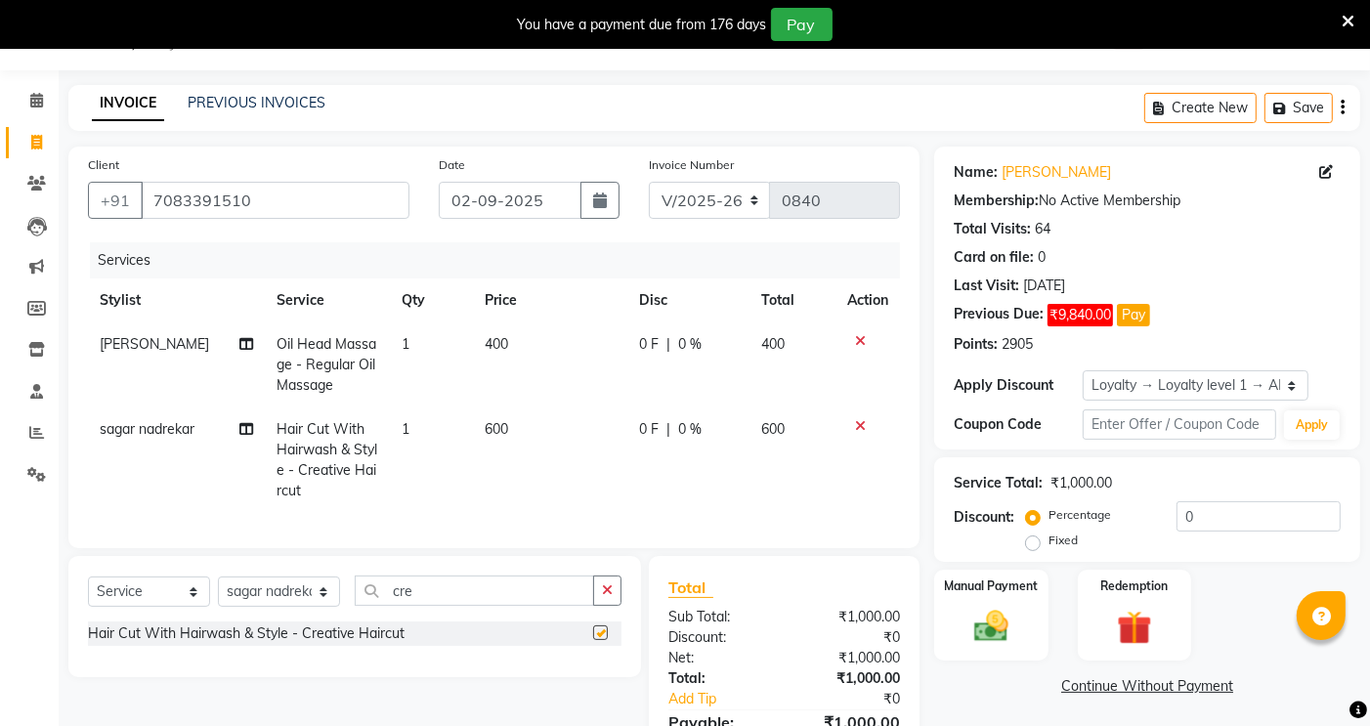
checkbox input "false"
click at [314, 607] on select "Select Stylist [PERSON_NAME] [PERSON_NAME] [PERSON_NAME] sagar nadrekar [PERSON…" at bounding box center [279, 591] width 122 height 30
click at [218, 593] on select "Select Stylist [PERSON_NAME] [PERSON_NAME] [PERSON_NAME] sagar nadrekar [PERSON…" at bounding box center [279, 591] width 122 height 30
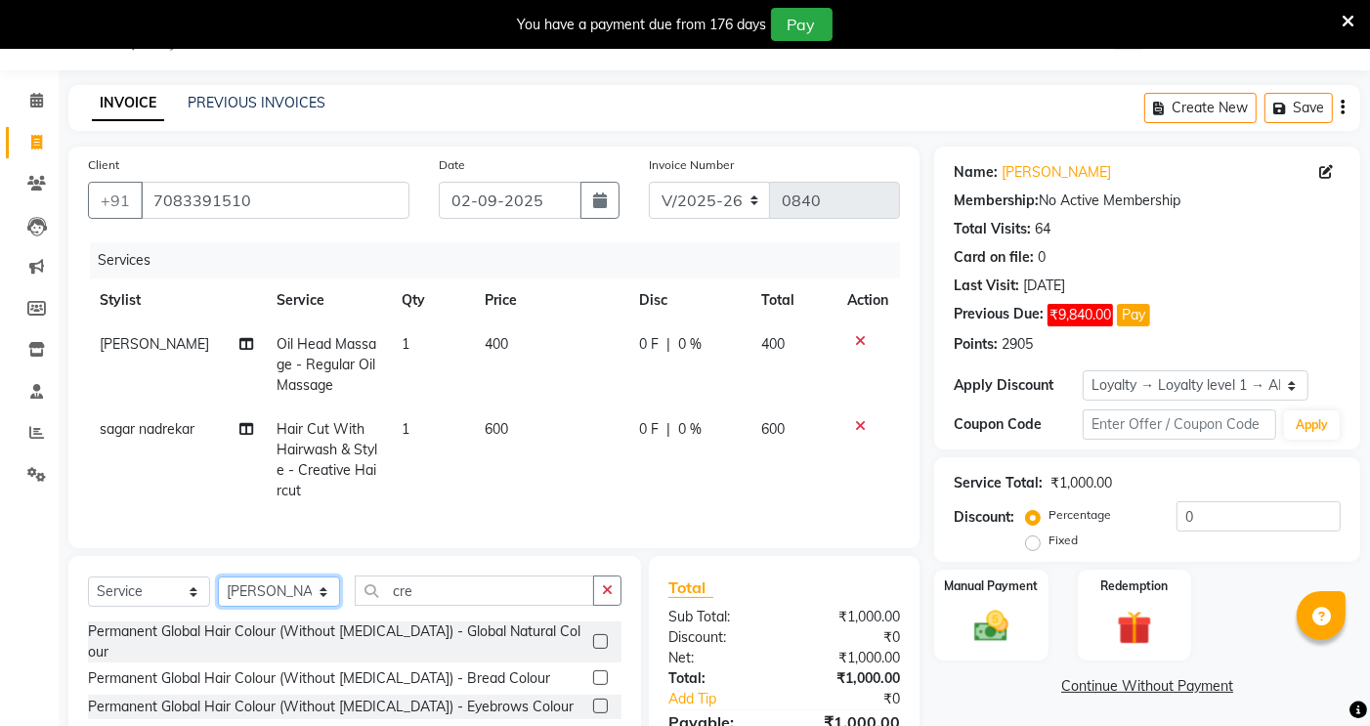
click at [320, 607] on select "Select Stylist [PERSON_NAME] [PERSON_NAME] [PERSON_NAME] sagar nadrekar [PERSON…" at bounding box center [279, 591] width 122 height 30
select select "90585"
click at [218, 593] on select "Select Stylist [PERSON_NAME] [PERSON_NAME] [PERSON_NAME] sagar nadrekar [PERSON…" at bounding box center [279, 591] width 122 height 30
click at [473, 596] on input "cre" at bounding box center [474, 590] width 239 height 30
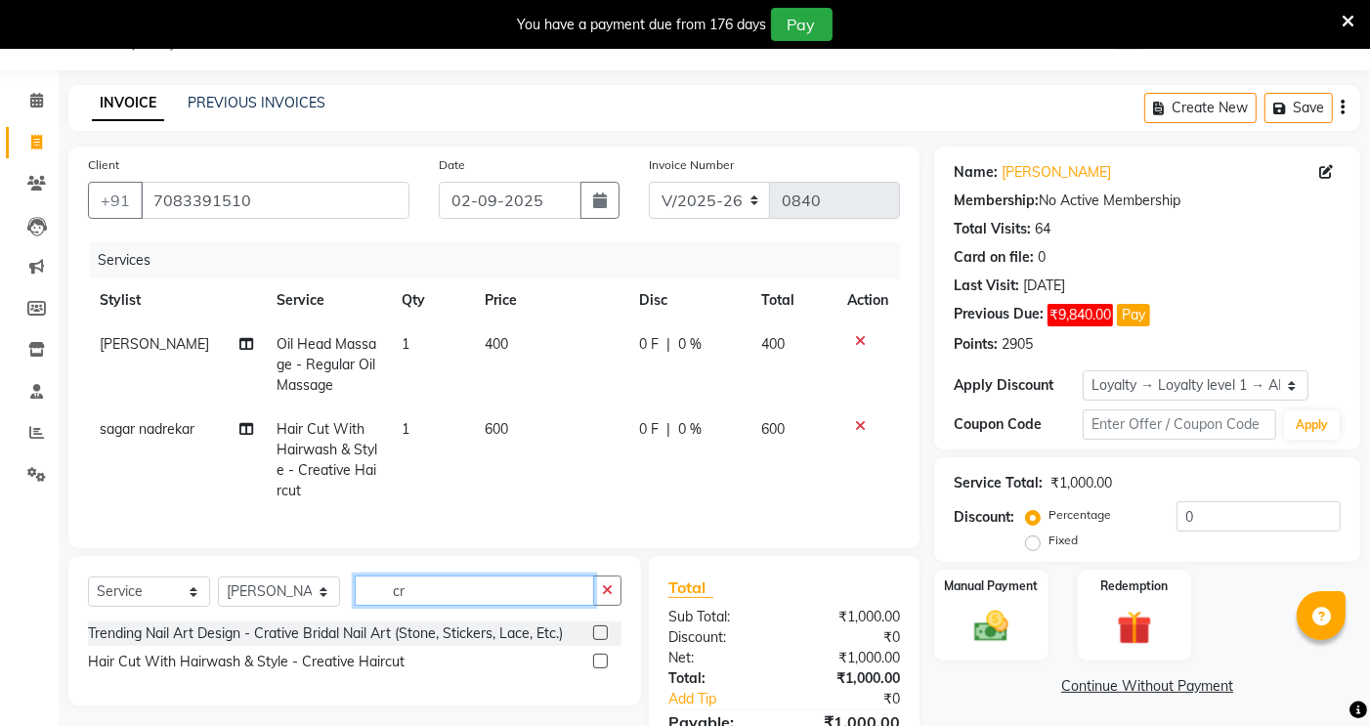
type input "c"
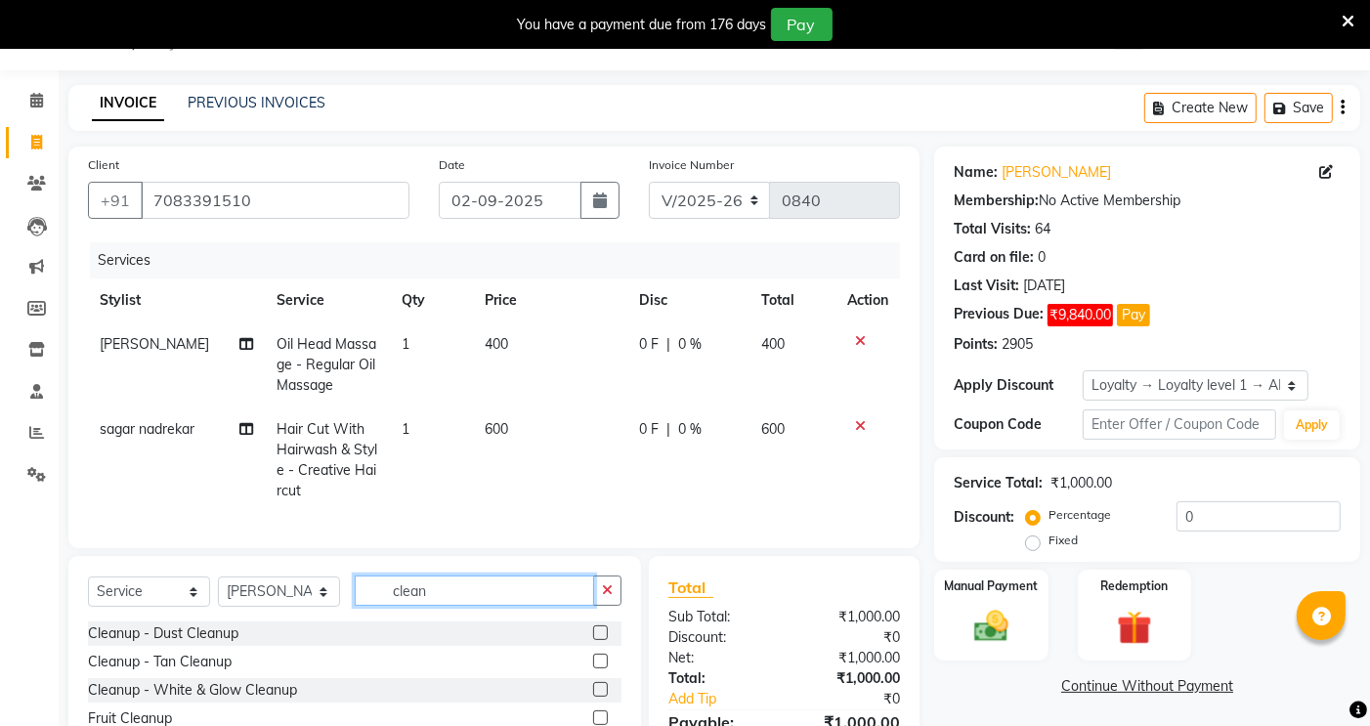
type input "clean"
click at [597, 697] on label at bounding box center [600, 689] width 15 height 15
click at [597, 697] on input "checkbox" at bounding box center [599, 690] width 13 height 13
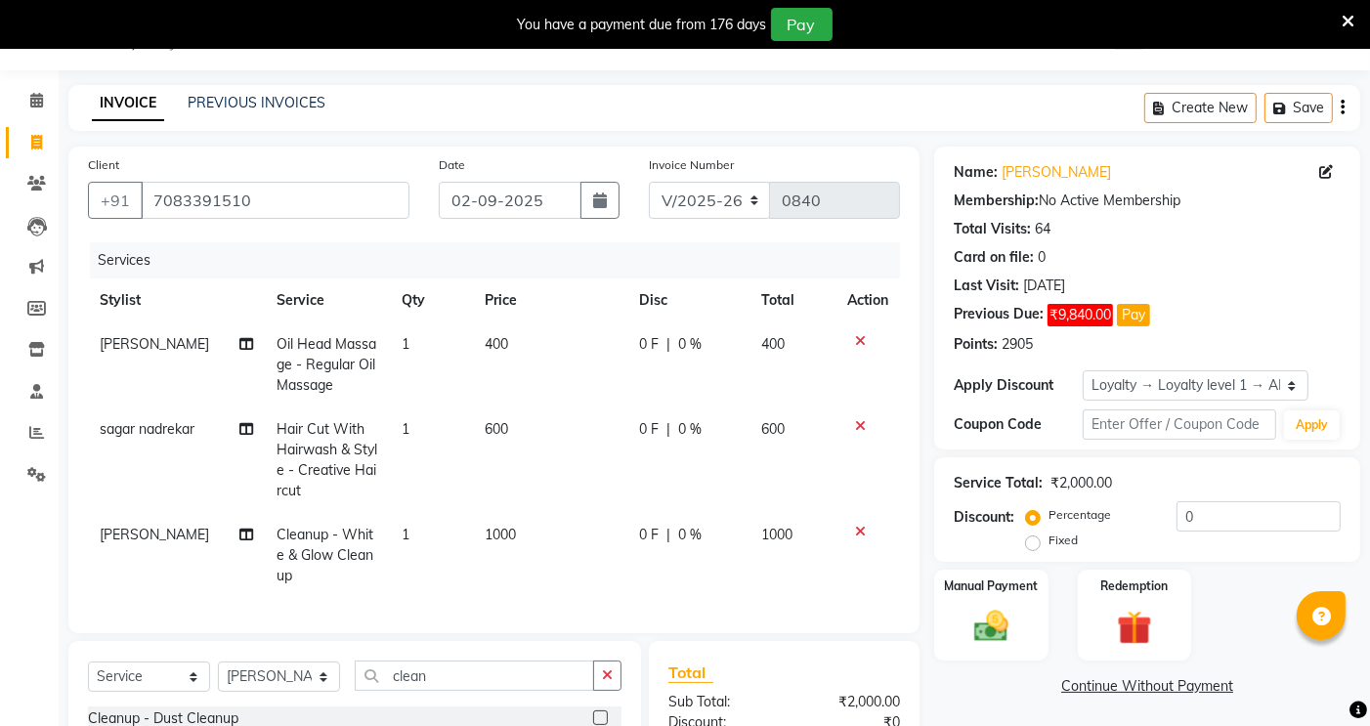
checkbox input "false"
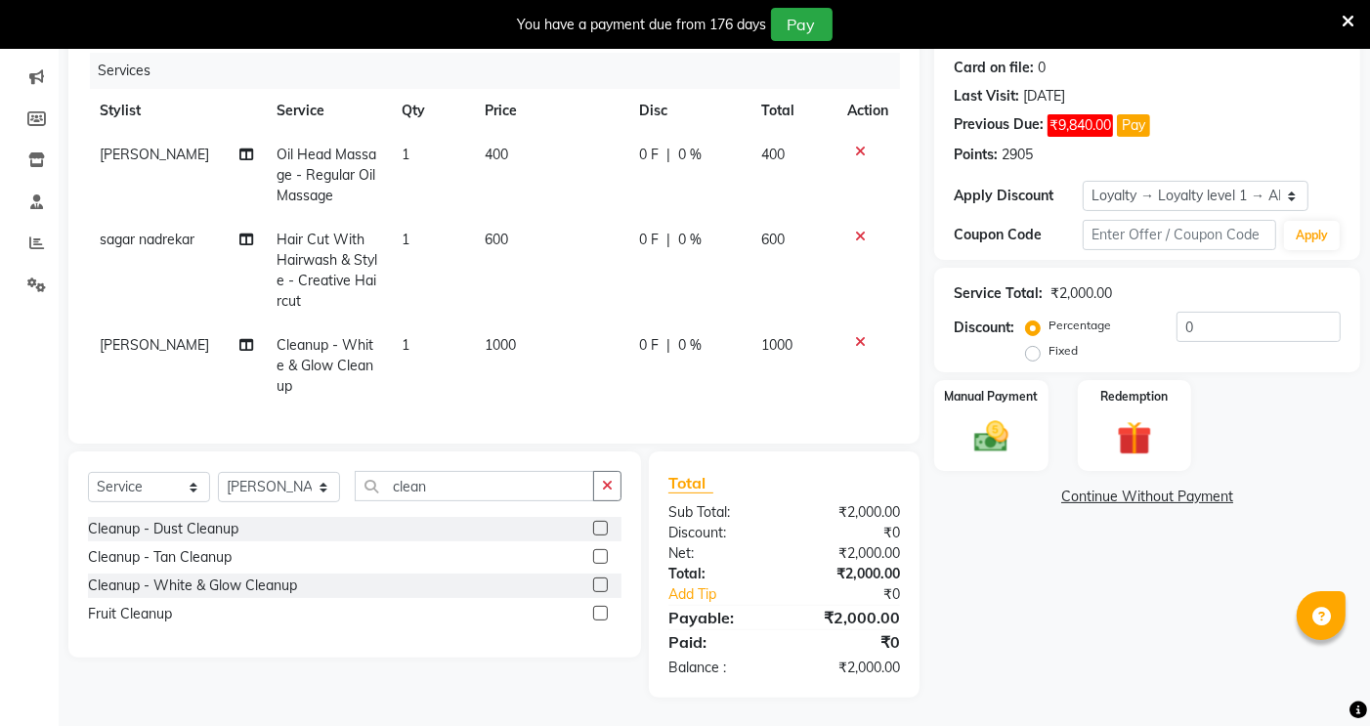
scroll to position [255, 0]
click at [288, 493] on select "Select Stylist [PERSON_NAME] [PERSON_NAME] [PERSON_NAME] sagar nadrekar [PERSON…" at bounding box center [279, 486] width 122 height 30
select select "35742"
click at [218, 472] on select "Select Stylist [PERSON_NAME] [PERSON_NAME] [PERSON_NAME] sagar nadrekar [PERSON…" at bounding box center [279, 486] width 122 height 30
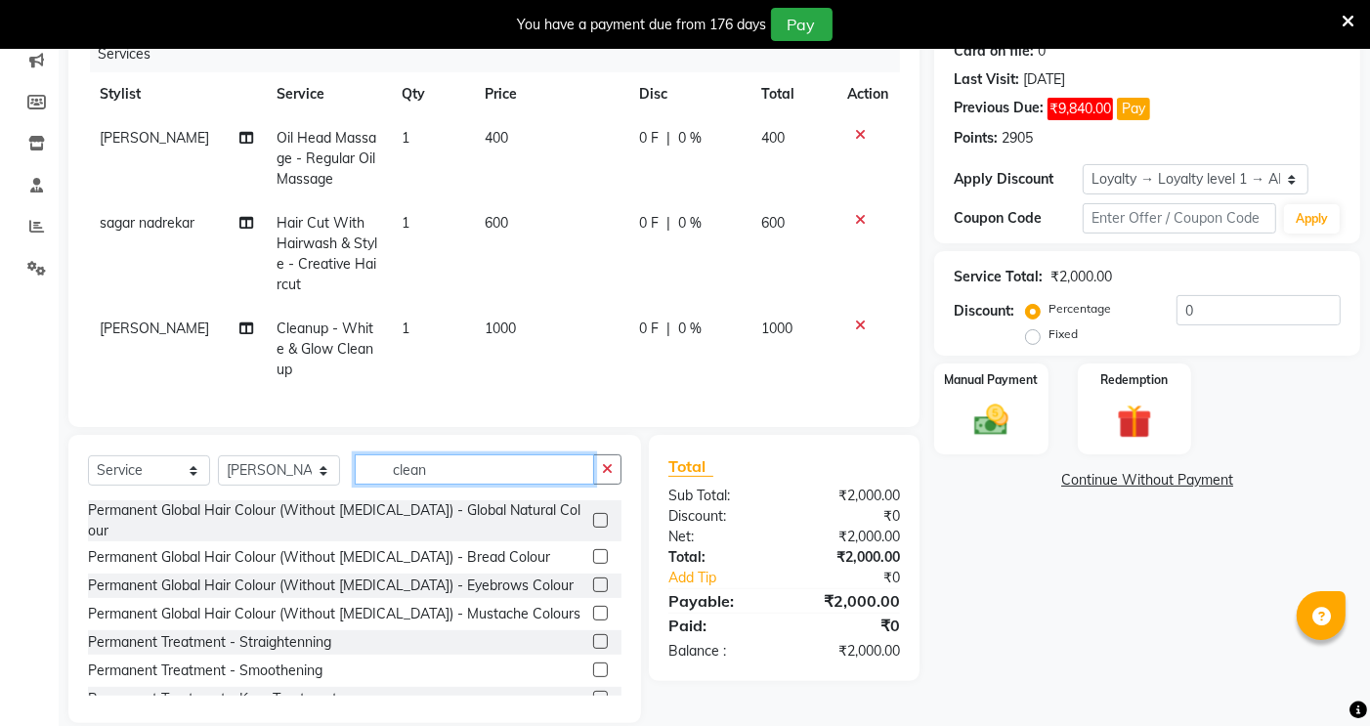
click at [427, 482] on input "clean" at bounding box center [474, 469] width 239 height 30
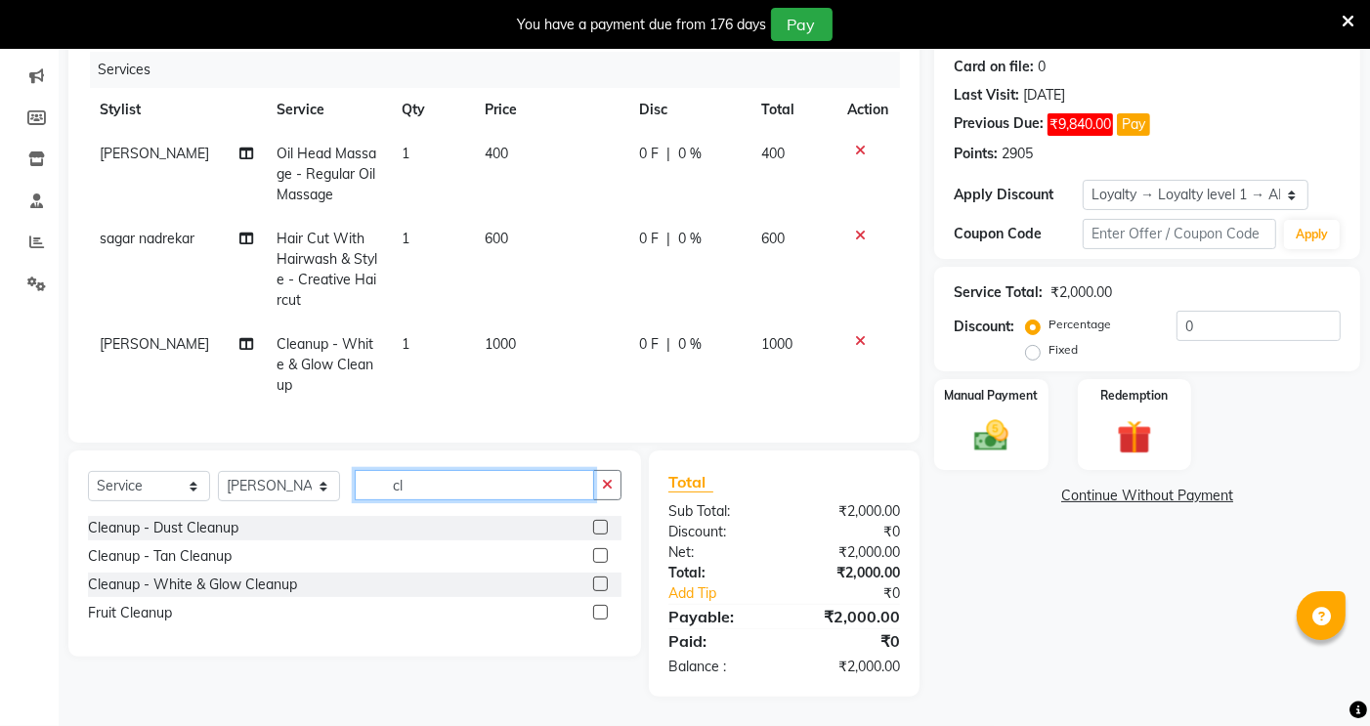
type input "c"
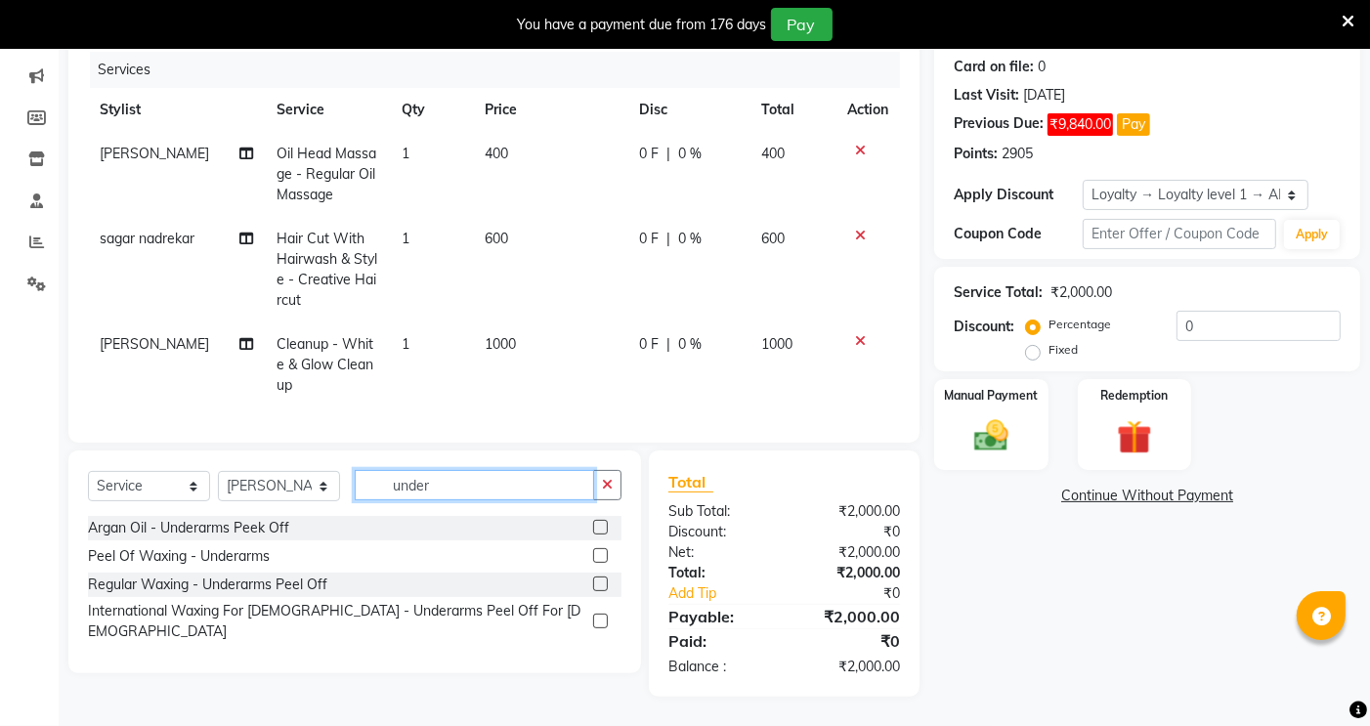
type input "under"
click at [600, 552] on label at bounding box center [600, 555] width 15 height 15
click at [600, 552] on input "checkbox" at bounding box center [599, 556] width 13 height 13
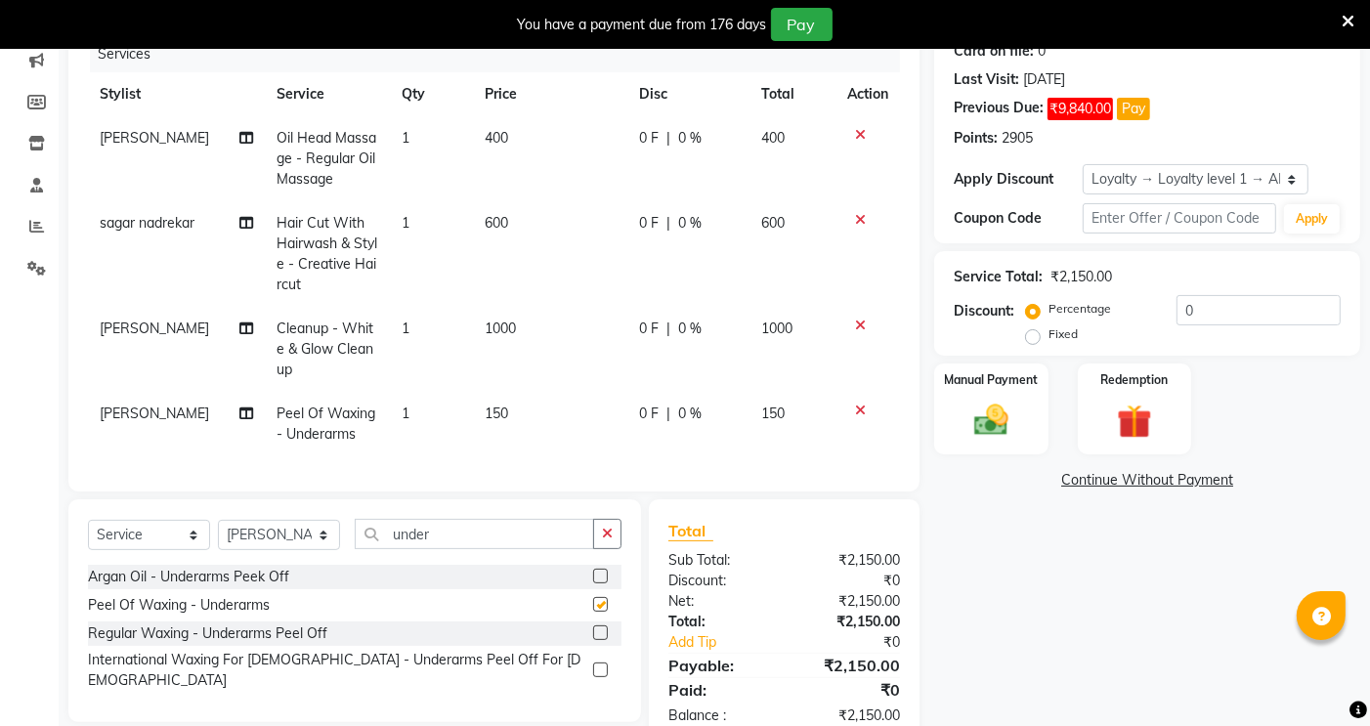
checkbox input "false"
